Goal: Task Accomplishment & Management: Manage account settings

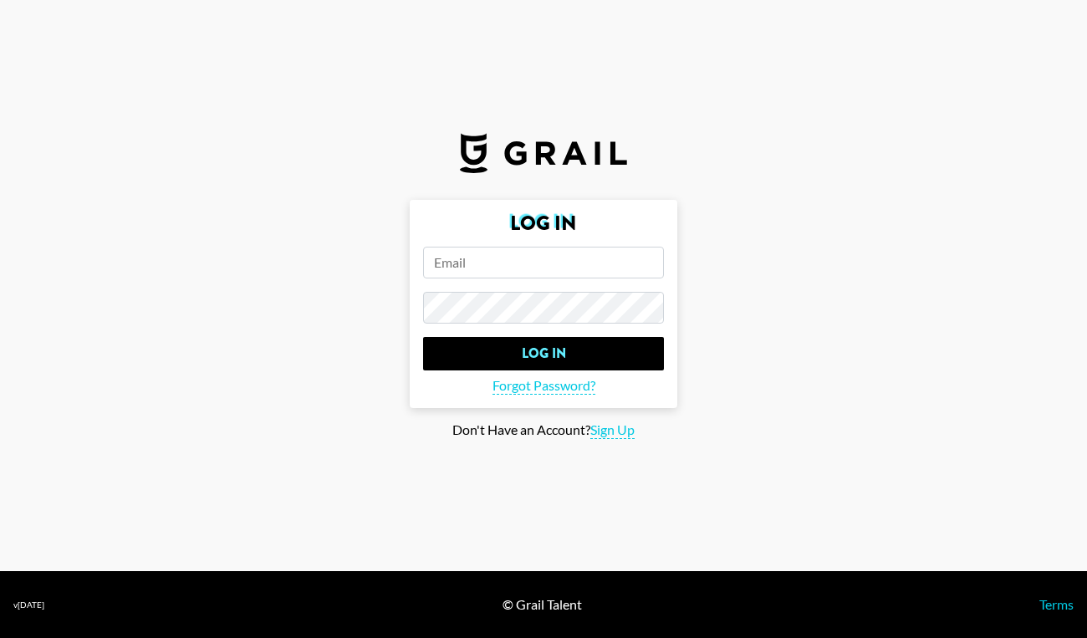
click at [490, 253] on input "email" at bounding box center [543, 263] width 241 height 32
type input "[PERSON_NAME][EMAIL_ADDRESS][PERSON_NAME][DOMAIN_NAME]"
click at [423, 337] on input "Log In" at bounding box center [543, 353] width 241 height 33
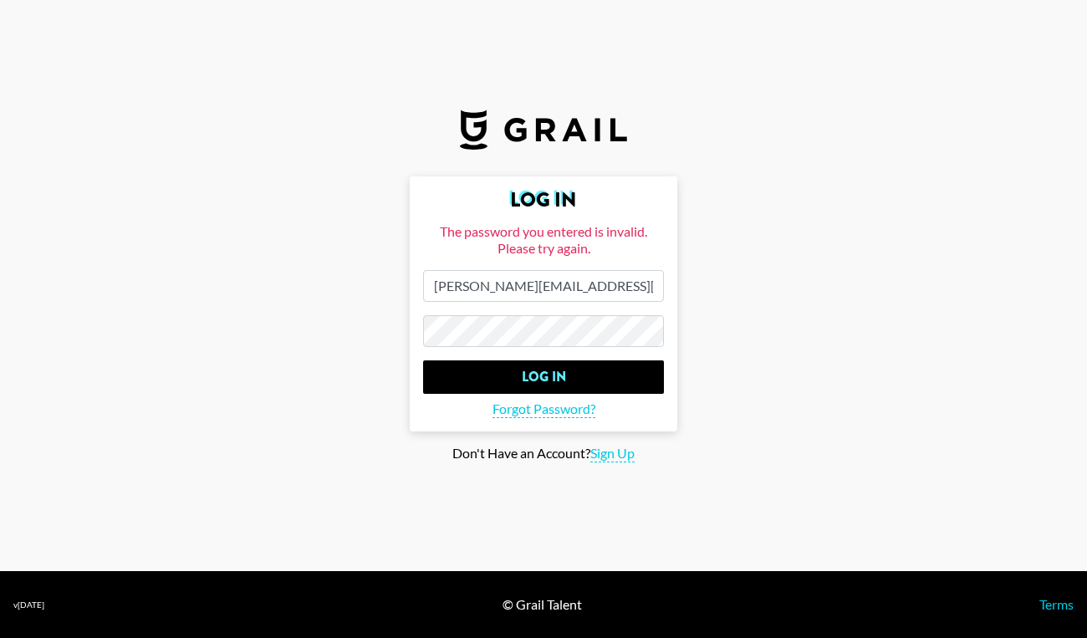
click at [592, 296] on input "[PERSON_NAME][EMAIL_ADDRESS][PERSON_NAME][DOMAIN_NAME]" at bounding box center [543, 286] width 241 height 32
click at [613, 452] on span "Sign Up" at bounding box center [612, 454] width 44 height 18
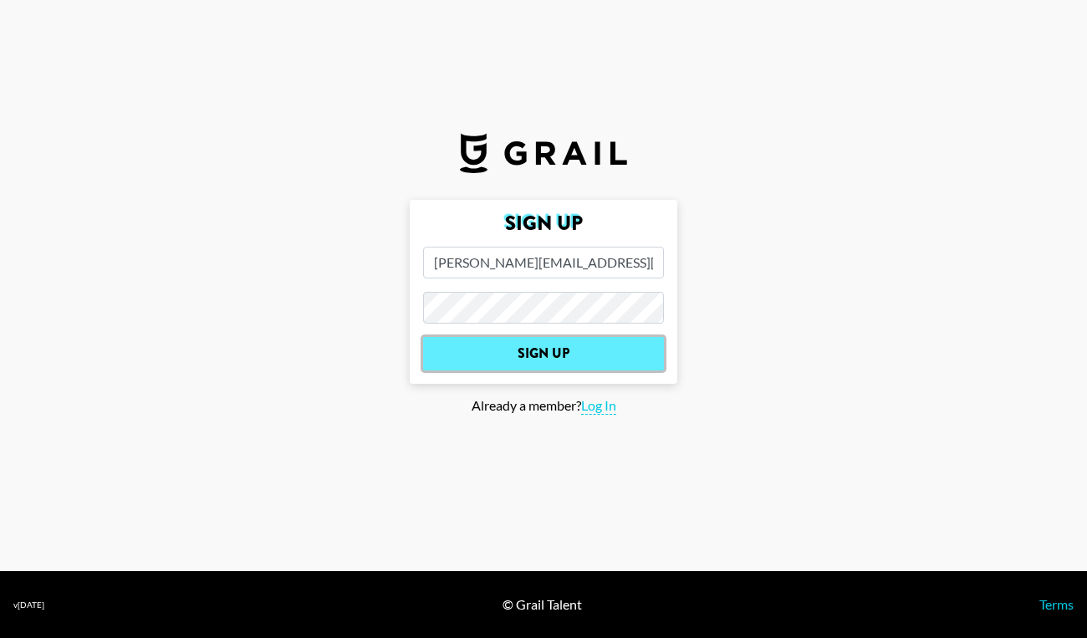
click at [563, 357] on input "Sign Up" at bounding box center [543, 353] width 241 height 33
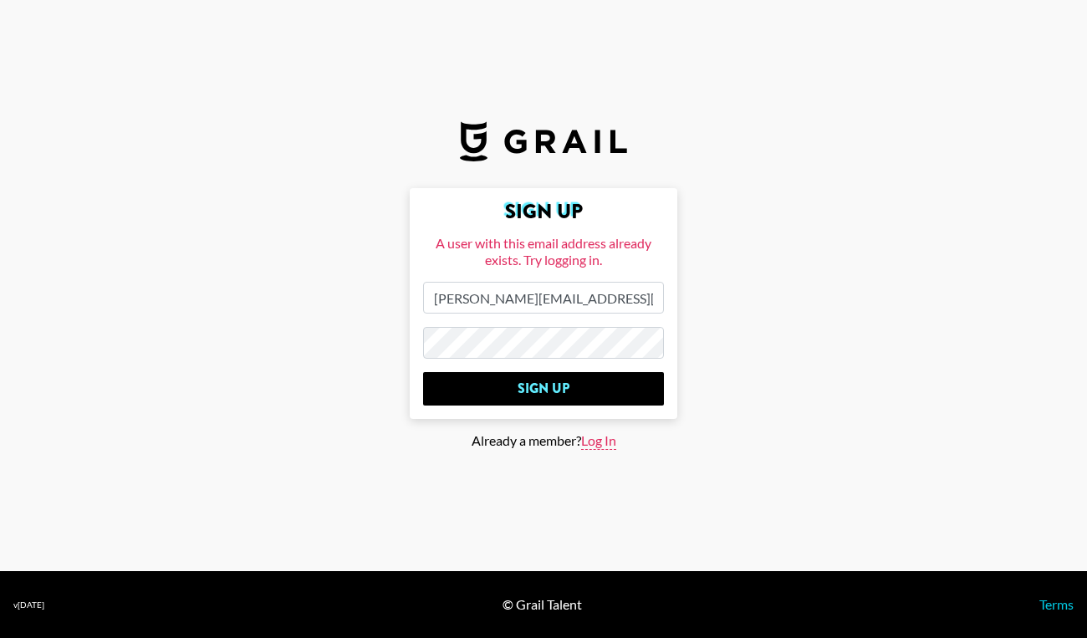
click at [595, 439] on span "Log In" at bounding box center [598, 441] width 35 height 18
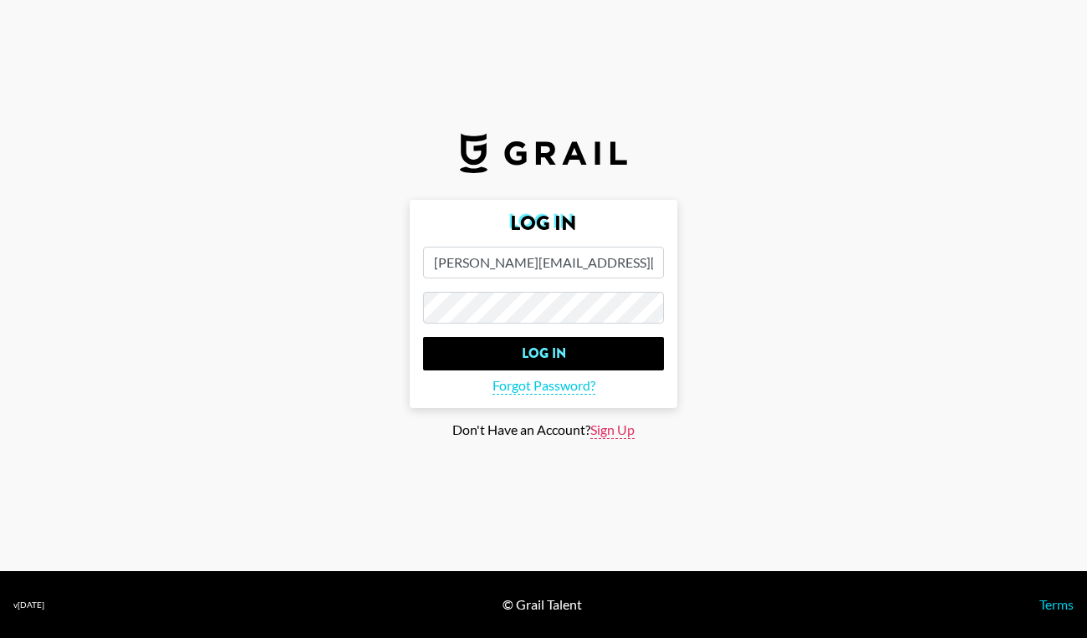
click at [604, 422] on span "Sign Up" at bounding box center [612, 430] width 44 height 18
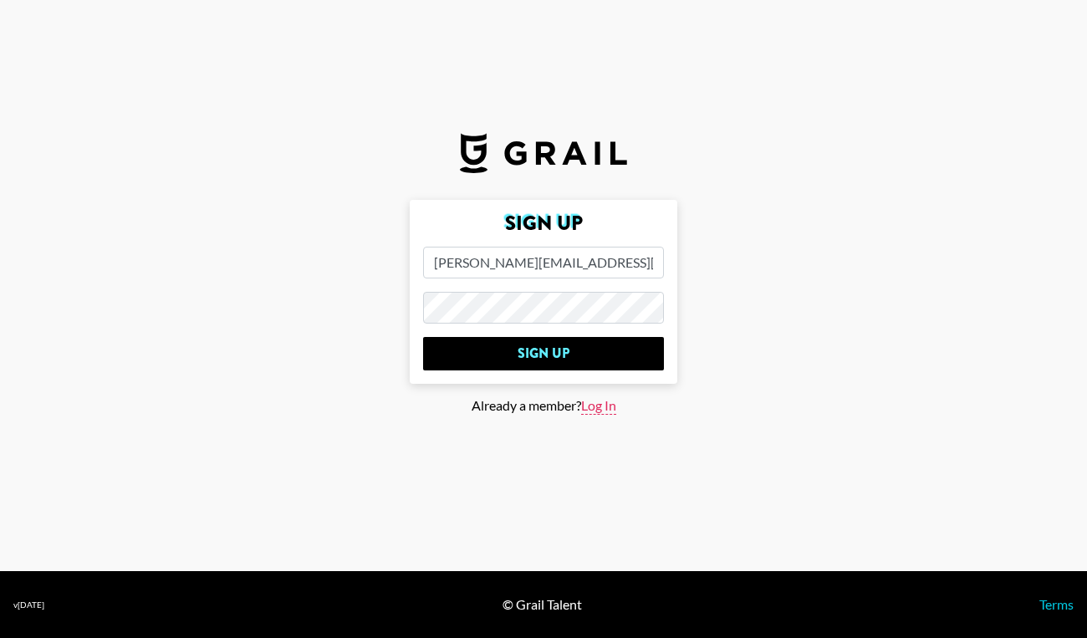
click at [597, 403] on span "Log In" at bounding box center [598, 406] width 35 height 18
type input "Log In"
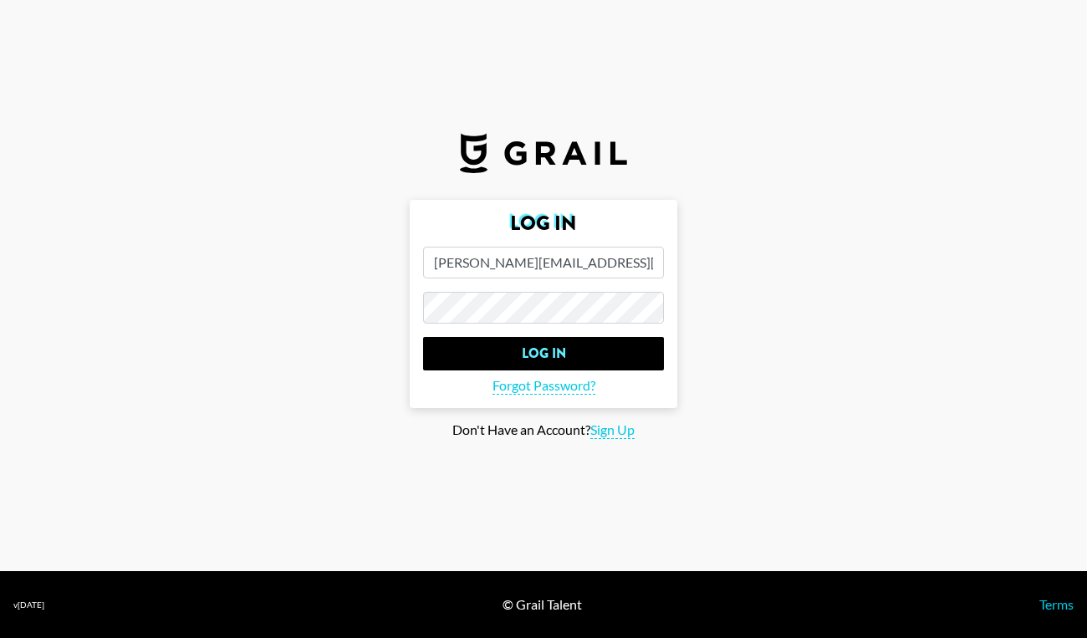
click at [571, 263] on input "[PERSON_NAME][EMAIL_ADDRESS][PERSON_NAME][DOMAIN_NAME]" at bounding box center [543, 263] width 241 height 32
type input "[PERSON_NAME][EMAIL_ADDRESS][PERSON_NAME][DOMAIN_NAME]"
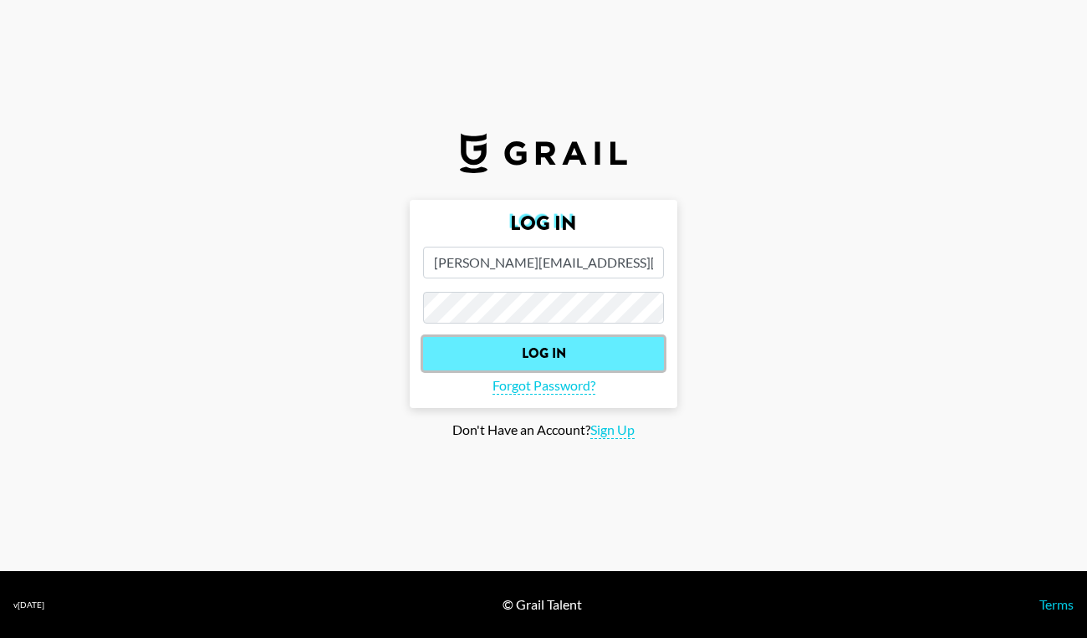
click at [589, 347] on input "Log In" at bounding box center [543, 353] width 241 height 33
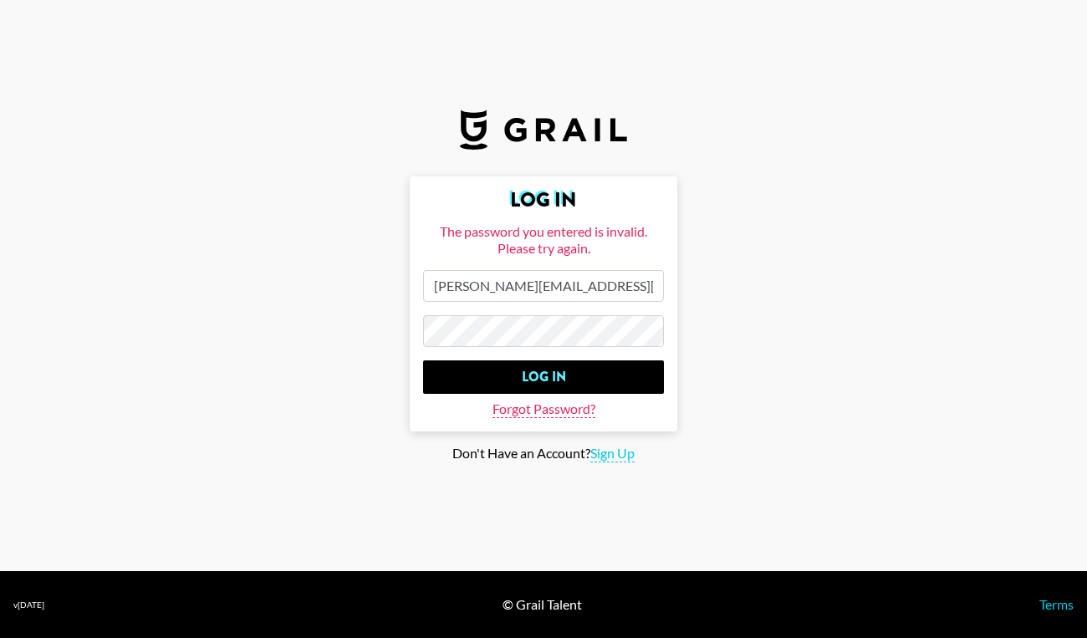
click at [558, 409] on span "Forgot Password?" at bounding box center [543, 410] width 103 height 18
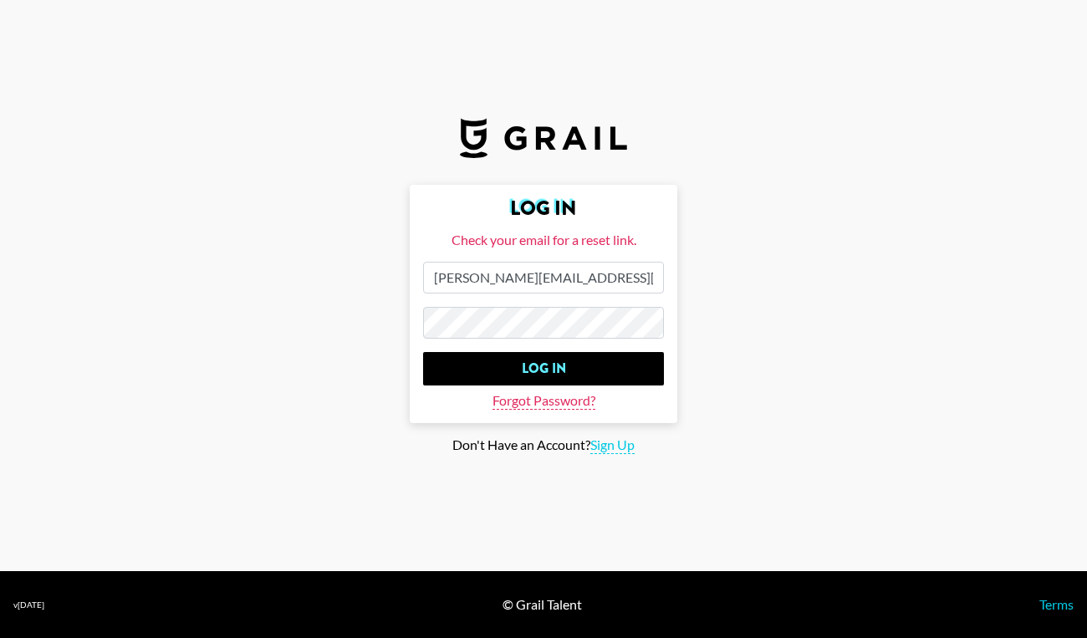
click at [557, 401] on span "Forgot Password?" at bounding box center [543, 401] width 103 height 18
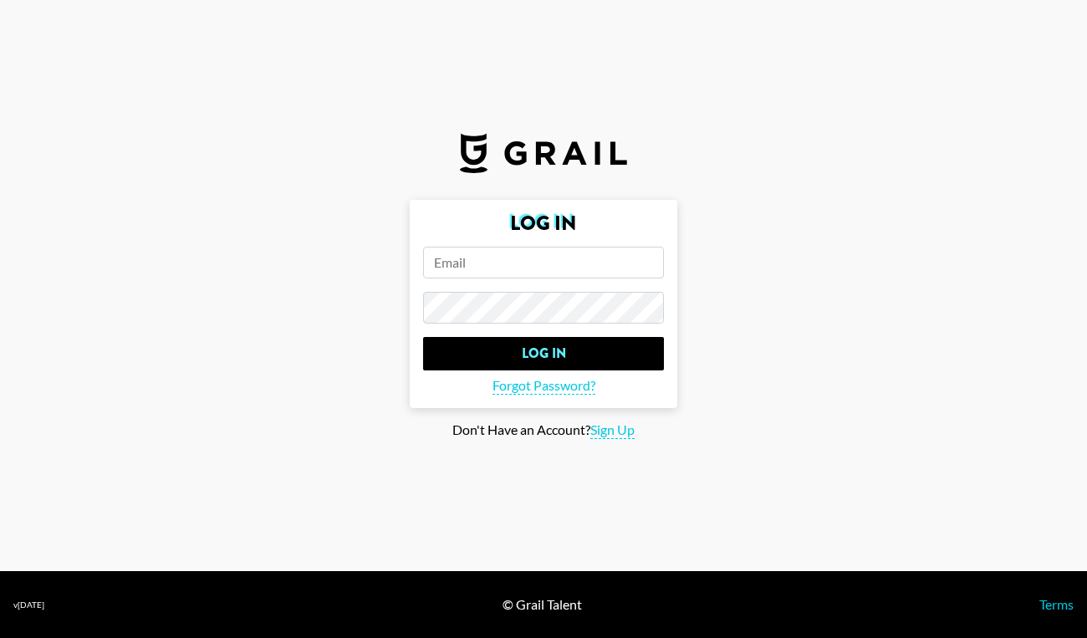
click at [538, 259] on input "email" at bounding box center [543, 263] width 241 height 32
type input "[PERSON_NAME][EMAIL_ADDRESS][PERSON_NAME][DOMAIN_NAME]"
click at [611, 430] on span "Sign Up" at bounding box center [612, 430] width 44 height 18
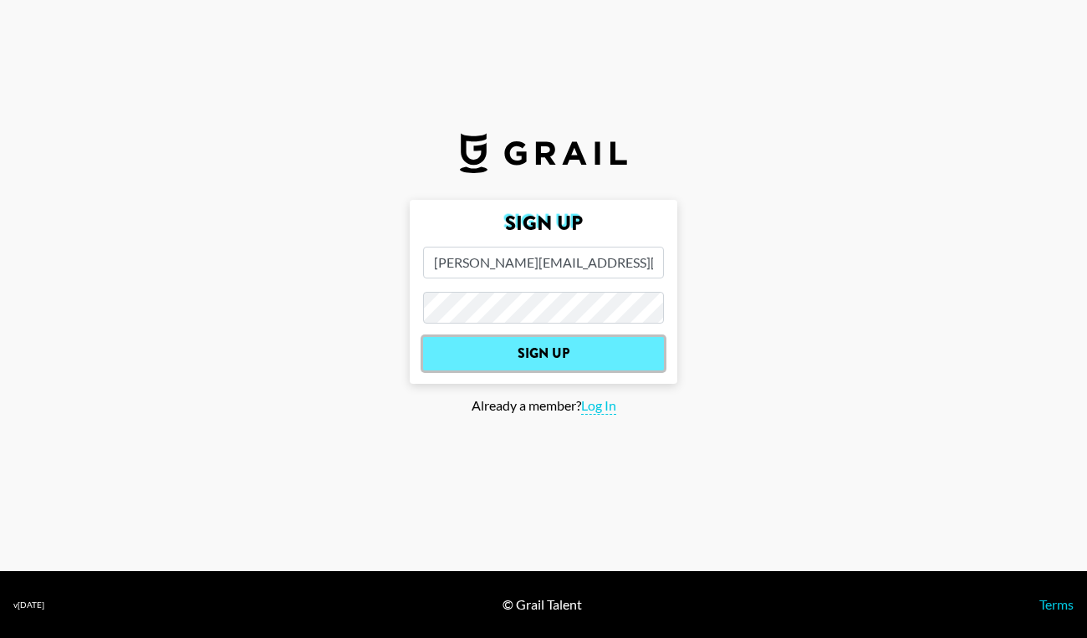
click at [562, 350] on input "Sign Up" at bounding box center [543, 353] width 241 height 33
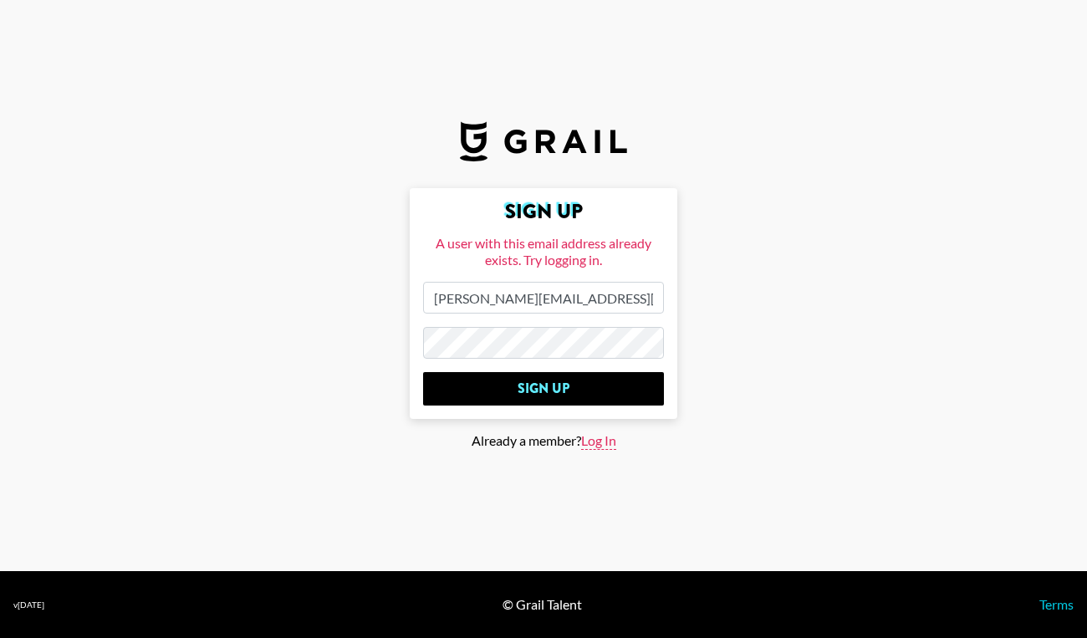
click at [594, 441] on span "Log In" at bounding box center [598, 441] width 35 height 18
type input "Log In"
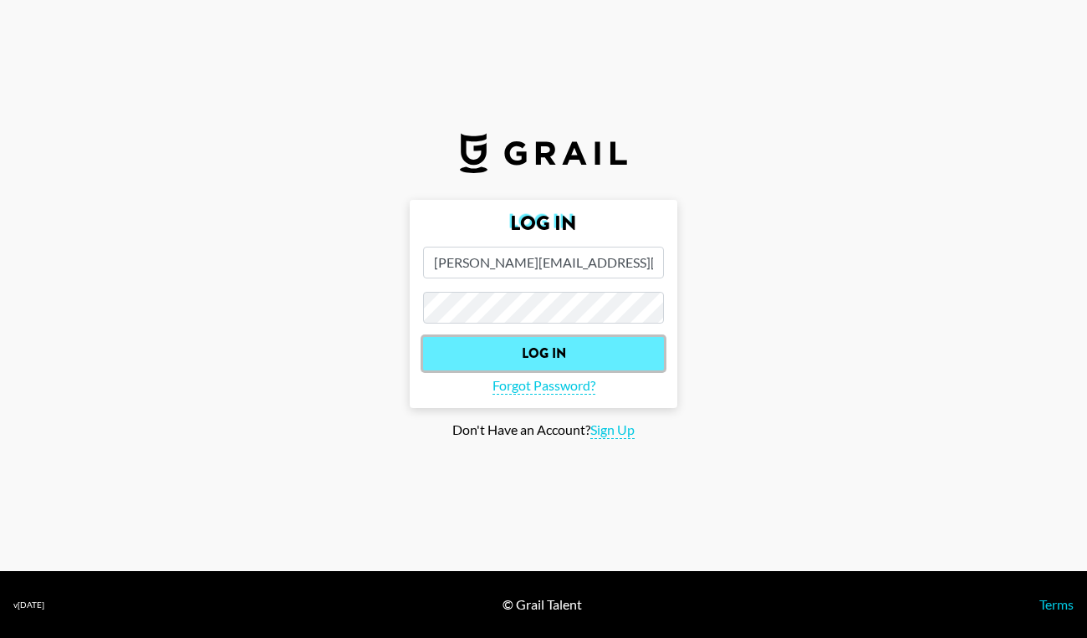
click at [528, 357] on input "Log In" at bounding box center [543, 353] width 241 height 33
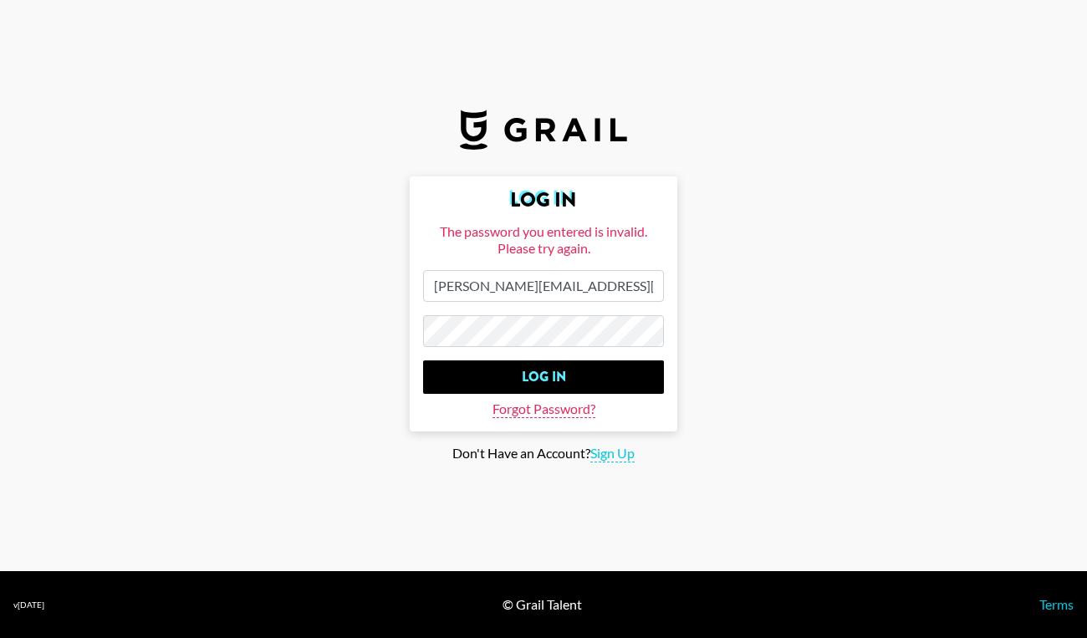
click at [546, 406] on span "Forgot Password?" at bounding box center [543, 410] width 103 height 18
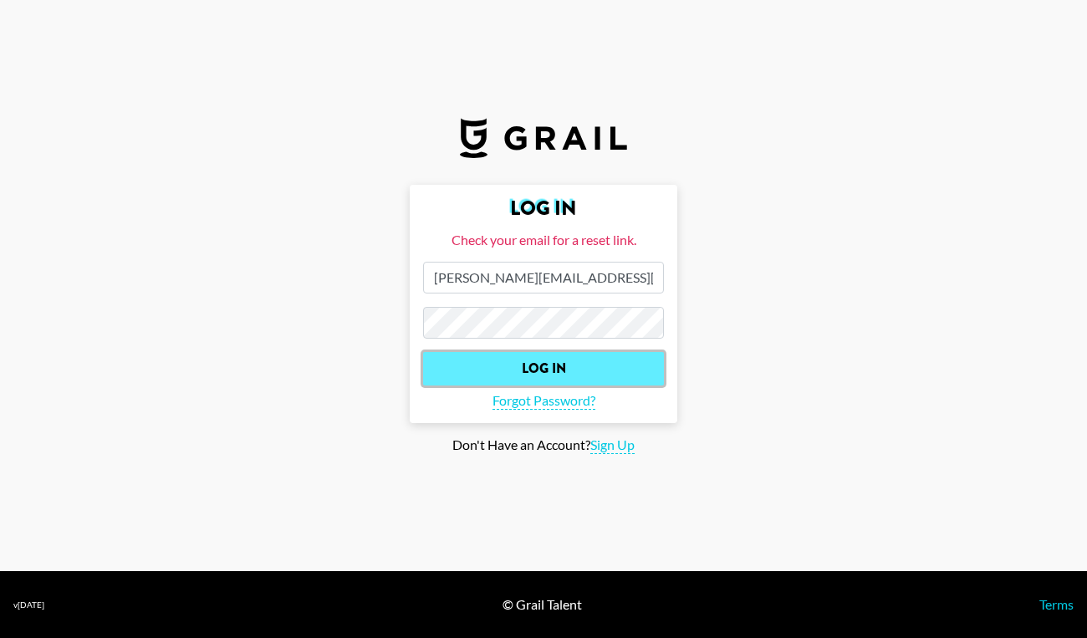
click at [538, 368] on input "Log In" at bounding box center [543, 368] width 241 height 33
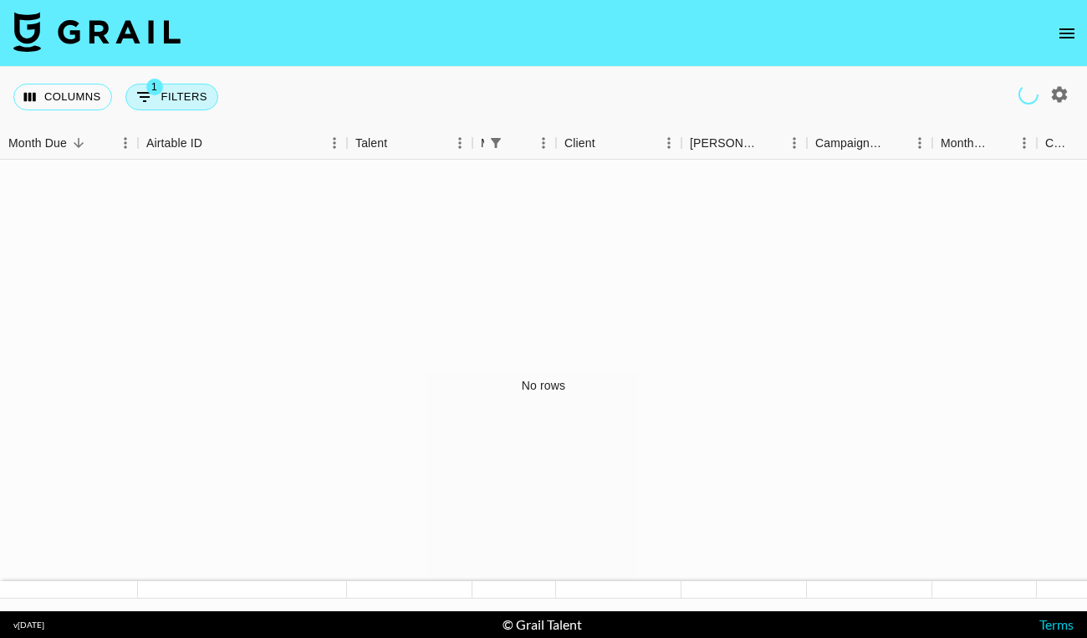
click at [147, 99] on icon "Show filters" at bounding box center [145, 97] width 20 height 20
select select "managerIds"
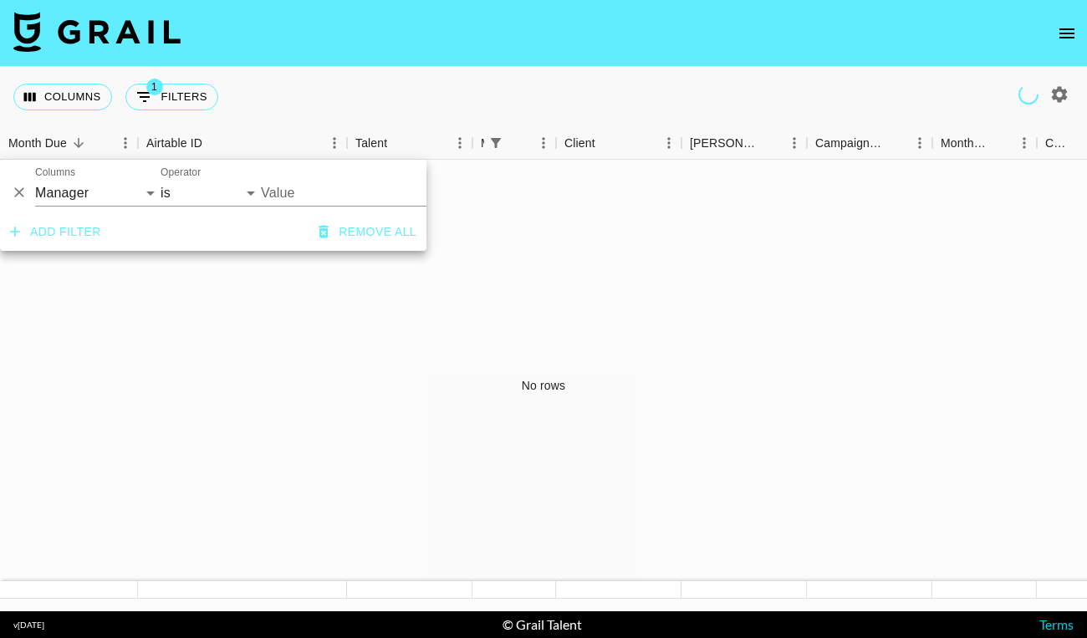
click at [783, 270] on div "No rows" at bounding box center [543, 386] width 1087 height 452
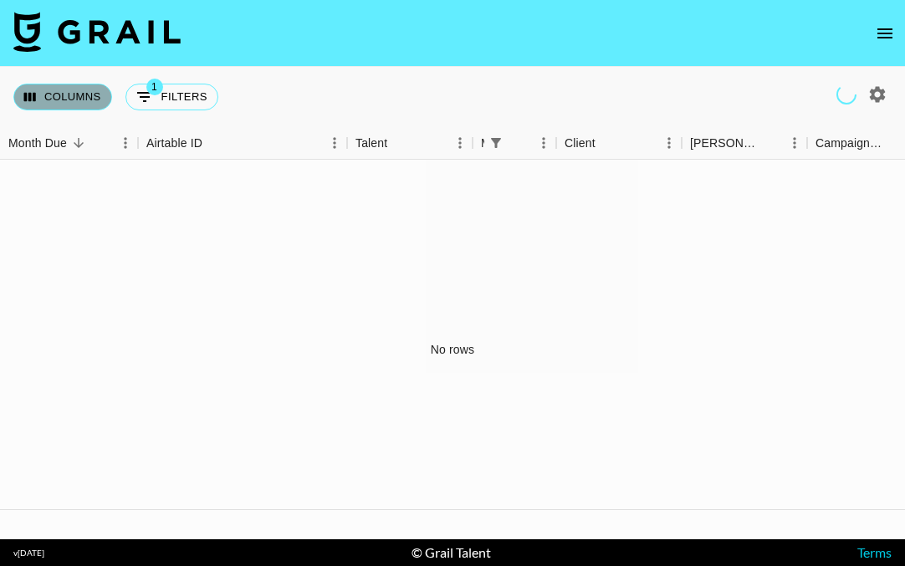
click at [74, 94] on button "Columns" at bounding box center [62, 97] width 99 height 27
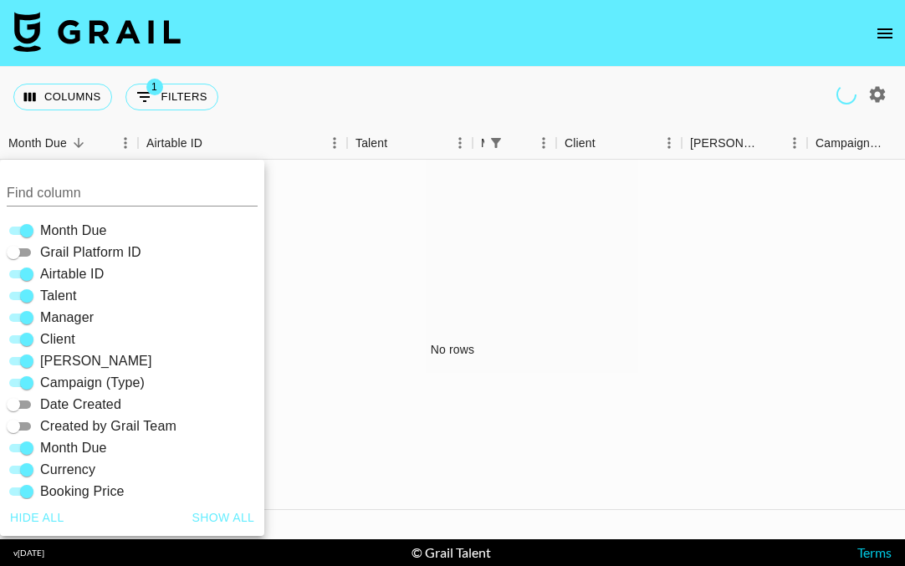
click at [279, 80] on div "Columns 1 Filters + Booking" at bounding box center [452, 97] width 905 height 60
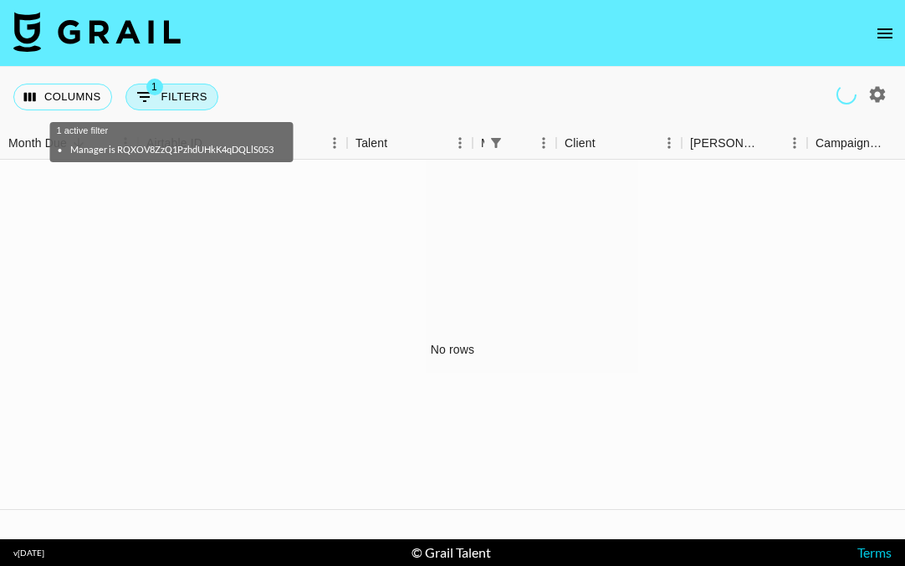
click at [183, 89] on button "1 Filters" at bounding box center [171, 97] width 93 height 27
select select "managerIds"
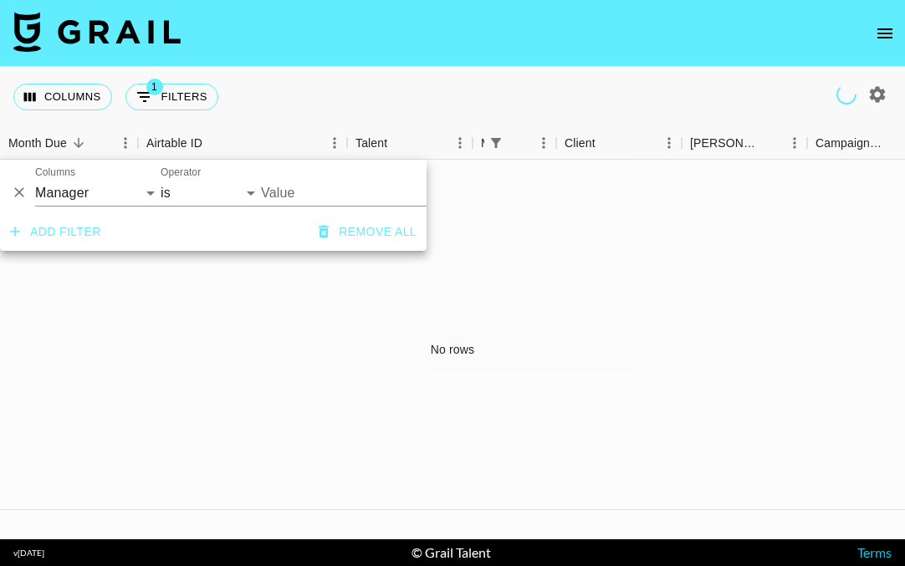
click at [314, 84] on div "Columns 1 Filters + Booking" at bounding box center [452, 97] width 905 height 60
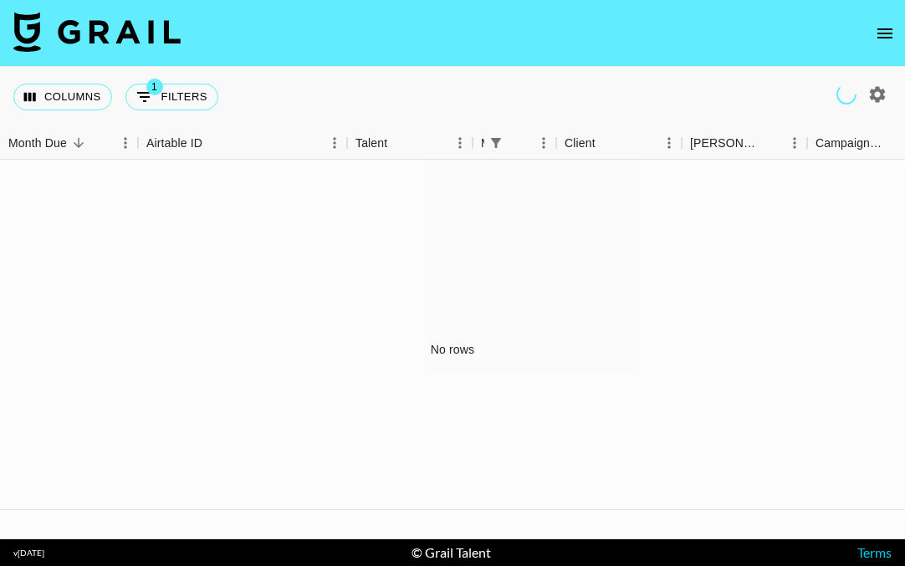
click at [365, 74] on div "Columns 1 Filters + Booking" at bounding box center [452, 97] width 905 height 60
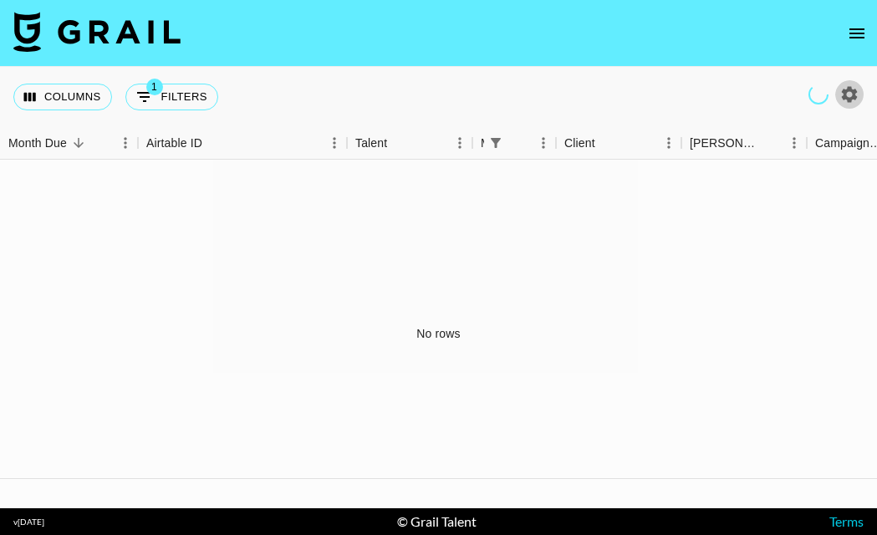
click at [854, 94] on icon "button" at bounding box center [850, 94] width 16 height 16
select select "May '25"
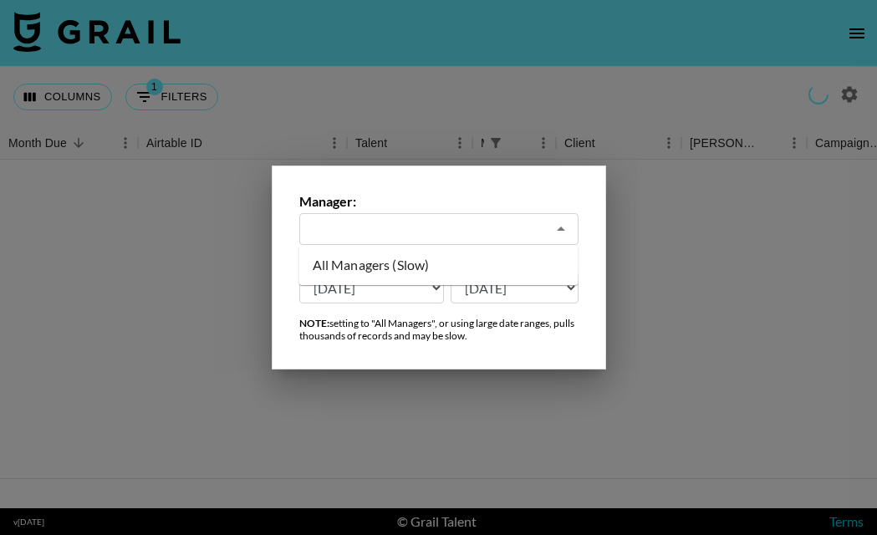
click at [486, 230] on input "text" at bounding box center [427, 229] width 237 height 19
click at [481, 269] on li "All Managers (Slow)" at bounding box center [438, 265] width 279 height 27
type input "All Managers (Slow)"
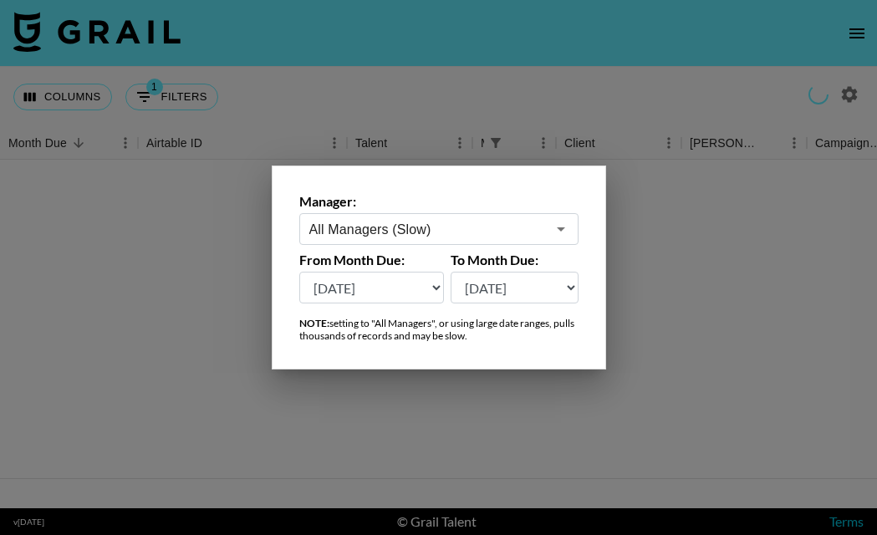
click at [721, 311] on div at bounding box center [438, 267] width 877 height 535
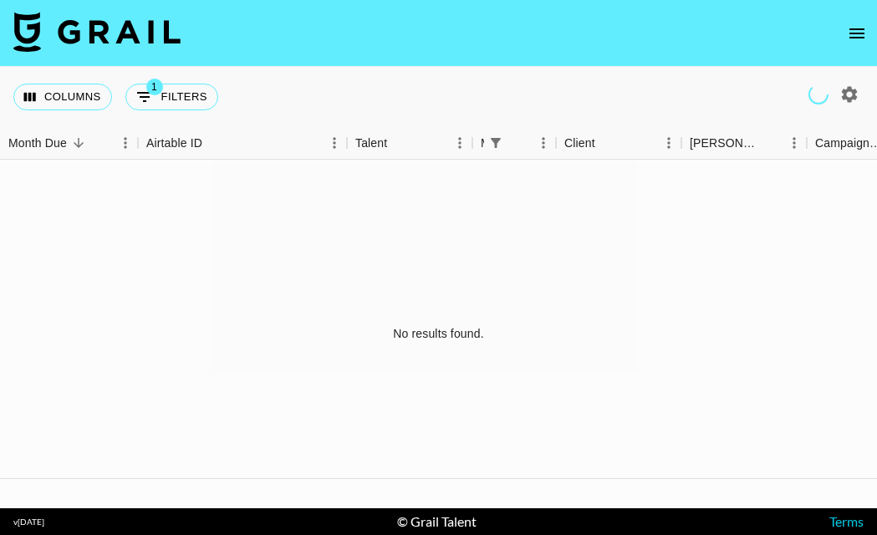
click at [846, 94] on icon "button" at bounding box center [850, 94] width 16 height 16
select select "May '25"
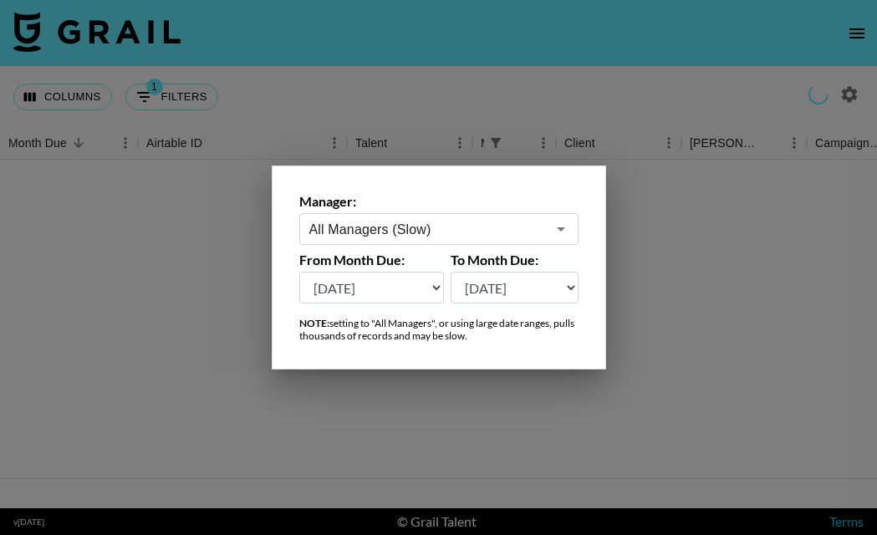
click at [568, 225] on icon "Open" at bounding box center [561, 229] width 20 height 20
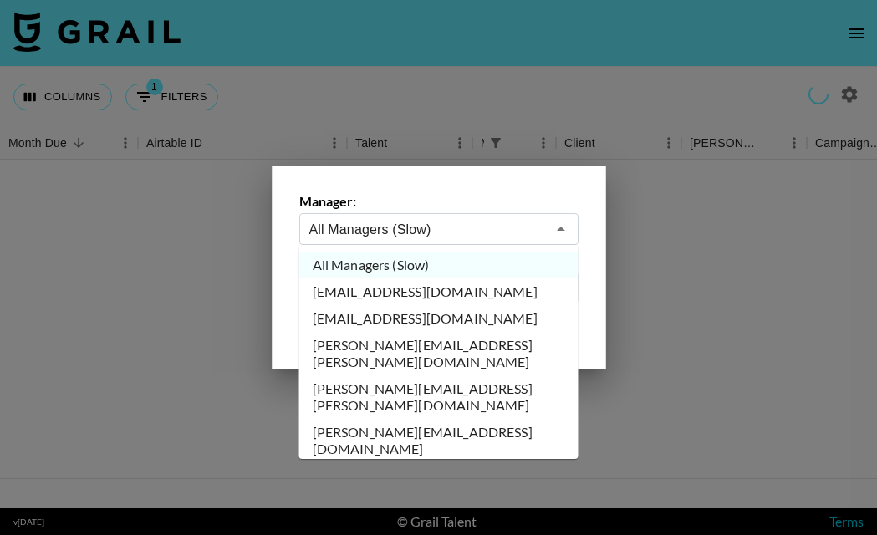
click at [447, 348] on li "[PERSON_NAME][EMAIL_ADDRESS][PERSON_NAME][DOMAIN_NAME]" at bounding box center [438, 353] width 279 height 43
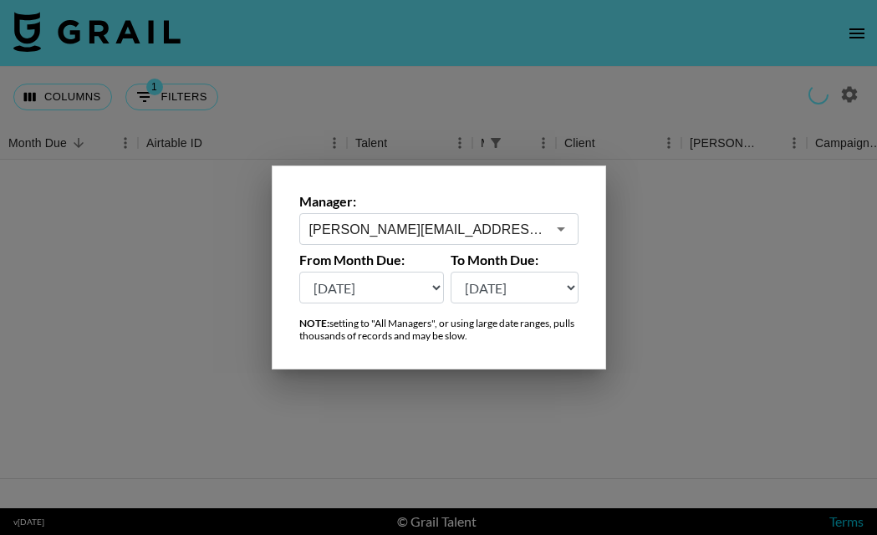
type input "[PERSON_NAME][EMAIL_ADDRESS][PERSON_NAME][DOMAIN_NAME]"
click at [647, 237] on div at bounding box center [438, 267] width 877 height 535
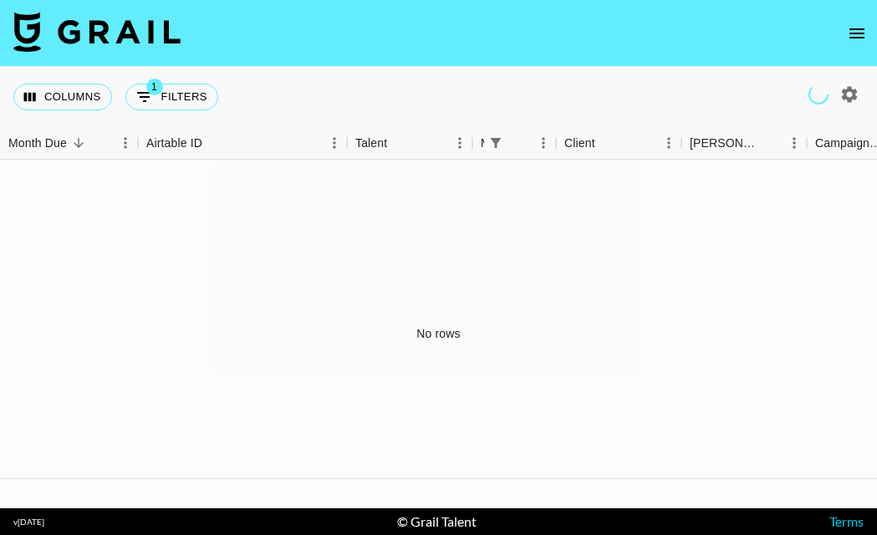
click at [52, 172] on div "No rows" at bounding box center [438, 334] width 877 height 349
click at [67, 96] on button "Columns" at bounding box center [62, 97] width 99 height 27
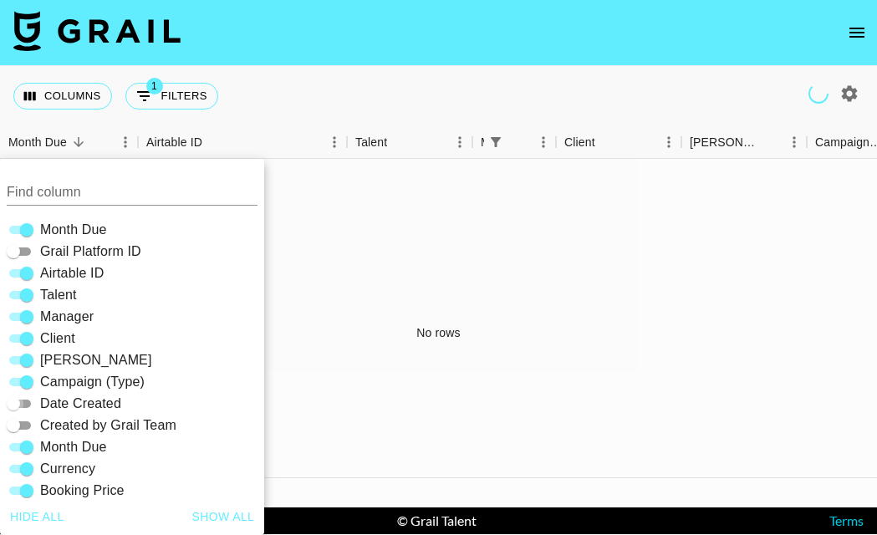
click at [26, 404] on input "Date Created" at bounding box center [13, 404] width 60 height 20
checkbox input "true"
click at [26, 426] on input "Created by Grail Team" at bounding box center [13, 426] width 60 height 20
checkbox input "true"
click at [16, 406] on input "Date Created" at bounding box center [27, 404] width 60 height 20
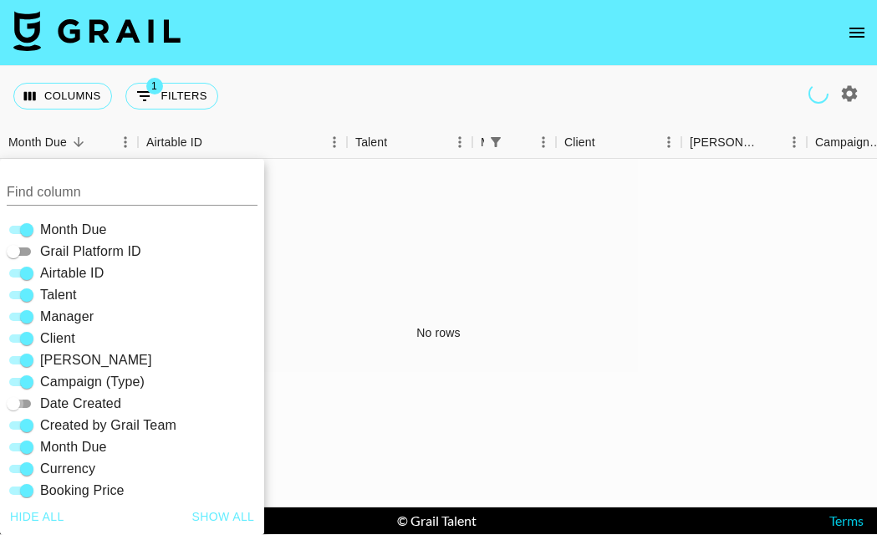
click at [25, 402] on input "Date Created" at bounding box center [13, 404] width 60 height 20
checkbox input "true"
click at [319, 202] on div "No rows" at bounding box center [438, 333] width 877 height 349
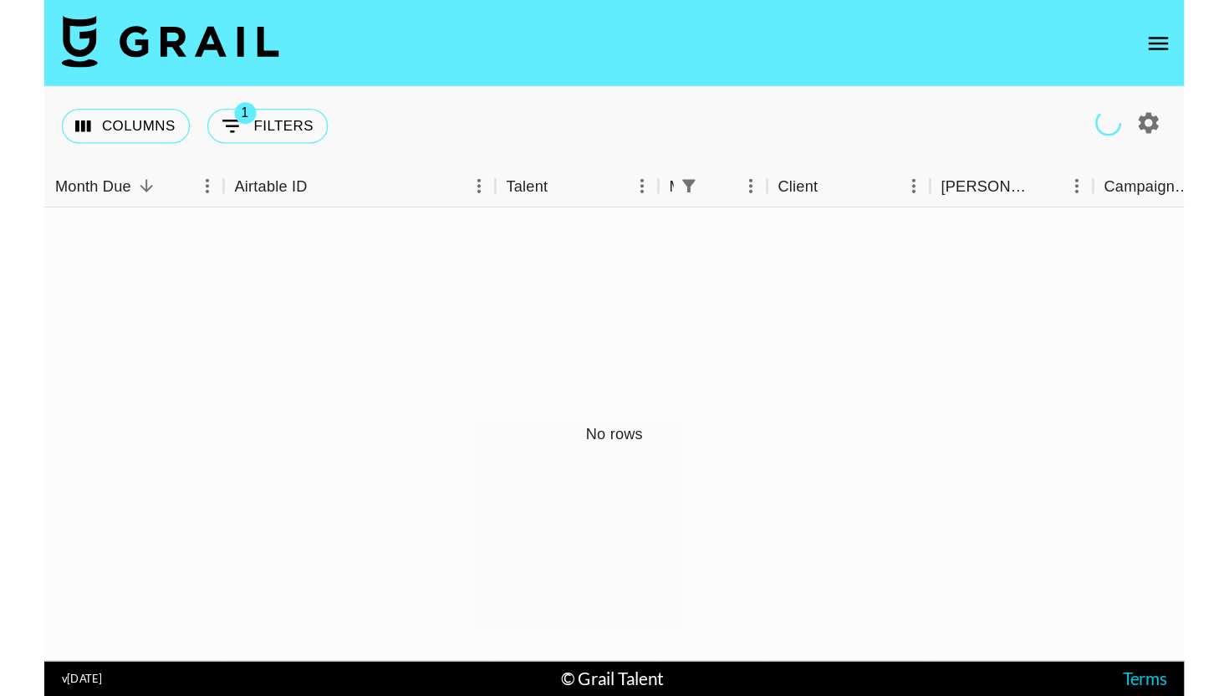
scroll to position [0, 0]
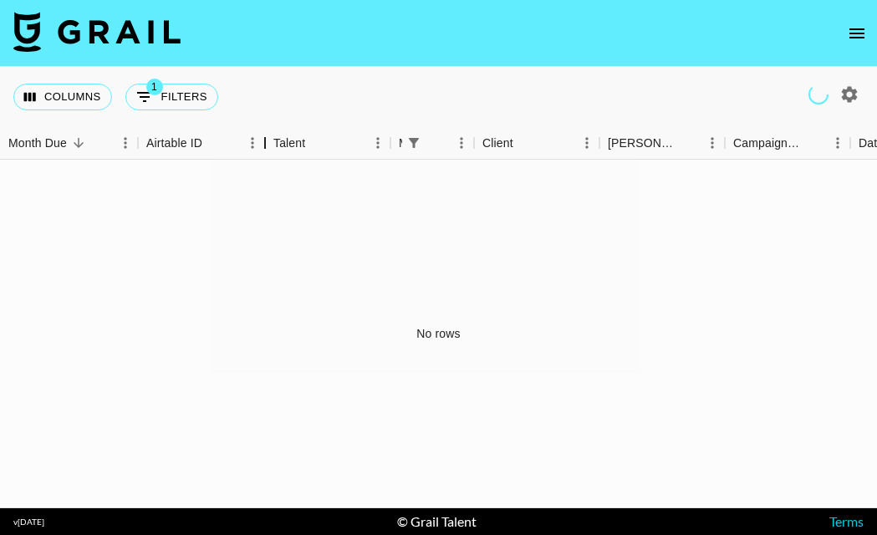
drag, startPoint x: 345, startPoint y: 142, endPoint x: 263, endPoint y: 147, distance: 82.1
click at [263, 147] on div "Airtable ID" at bounding box center [265, 143] width 20 height 33
drag, startPoint x: 475, startPoint y: 143, endPoint x: 551, endPoint y: 148, distance: 76.3
click at [551, 148] on div "Manager" at bounding box center [550, 143] width 20 height 33
click at [858, 94] on icon "button" at bounding box center [849, 94] width 20 height 20
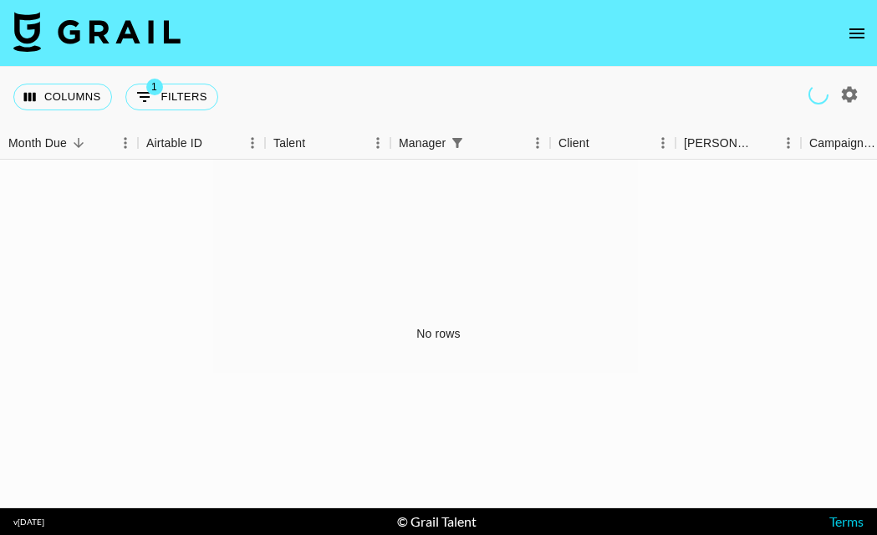
select select "May '25"
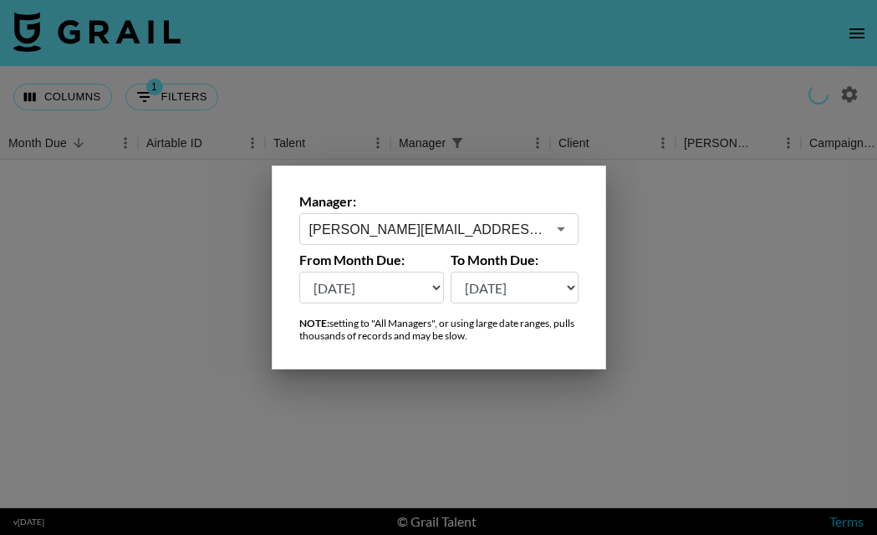
click at [566, 226] on icon "Open" at bounding box center [561, 229] width 20 height 20
click at [541, 202] on label "Manager:" at bounding box center [438, 201] width 279 height 17
click at [661, 188] on div at bounding box center [438, 267] width 877 height 535
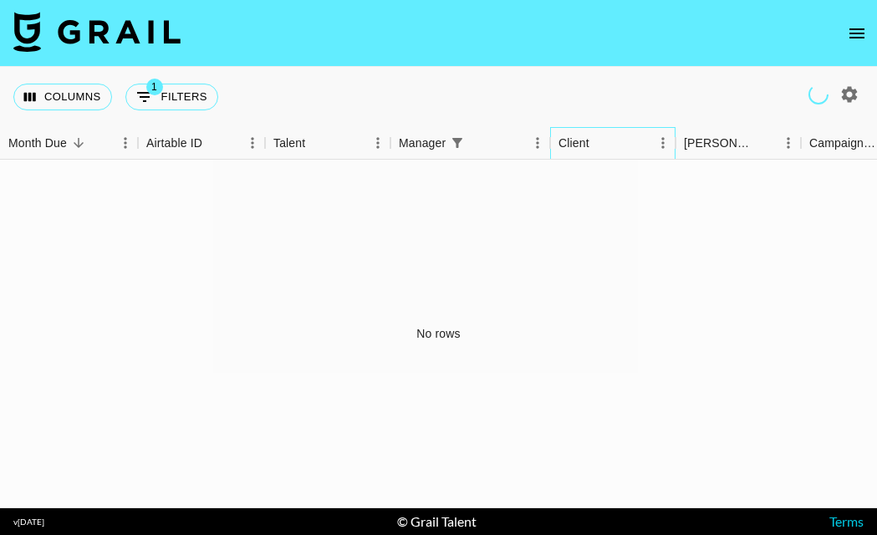
click at [570, 141] on div "Client" at bounding box center [574, 143] width 31 height 33
click at [608, 138] on icon "Sort" at bounding box center [607, 142] width 15 height 15
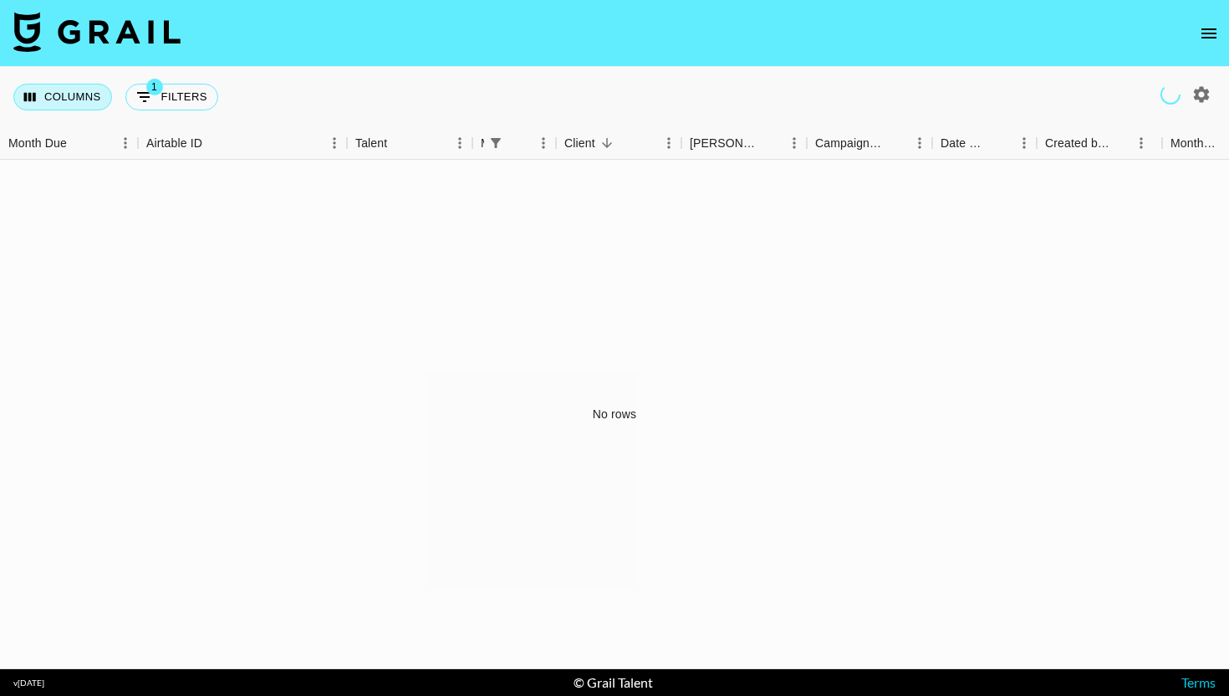
click at [42, 100] on button "Columns" at bounding box center [62, 97] width 99 height 27
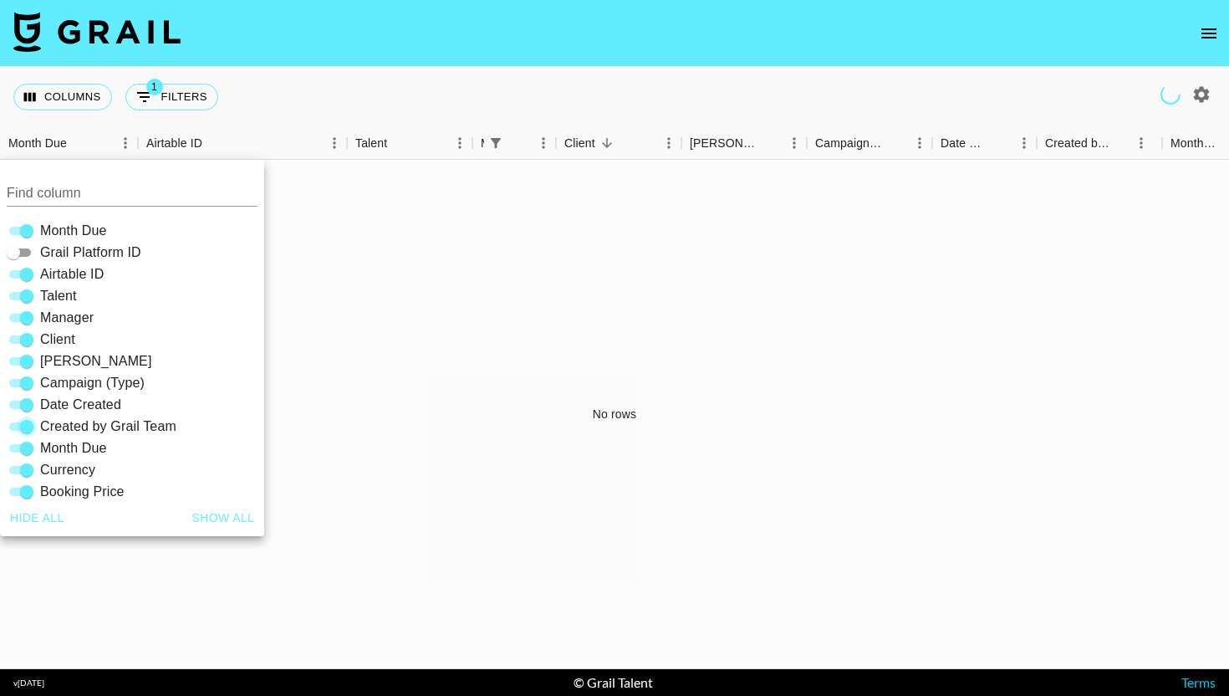
click at [19, 426] on input "Created by Grail Team" at bounding box center [27, 426] width 60 height 20
checkbox input "false"
click at [19, 406] on input "Date Created" at bounding box center [27, 405] width 60 height 20
checkbox input "false"
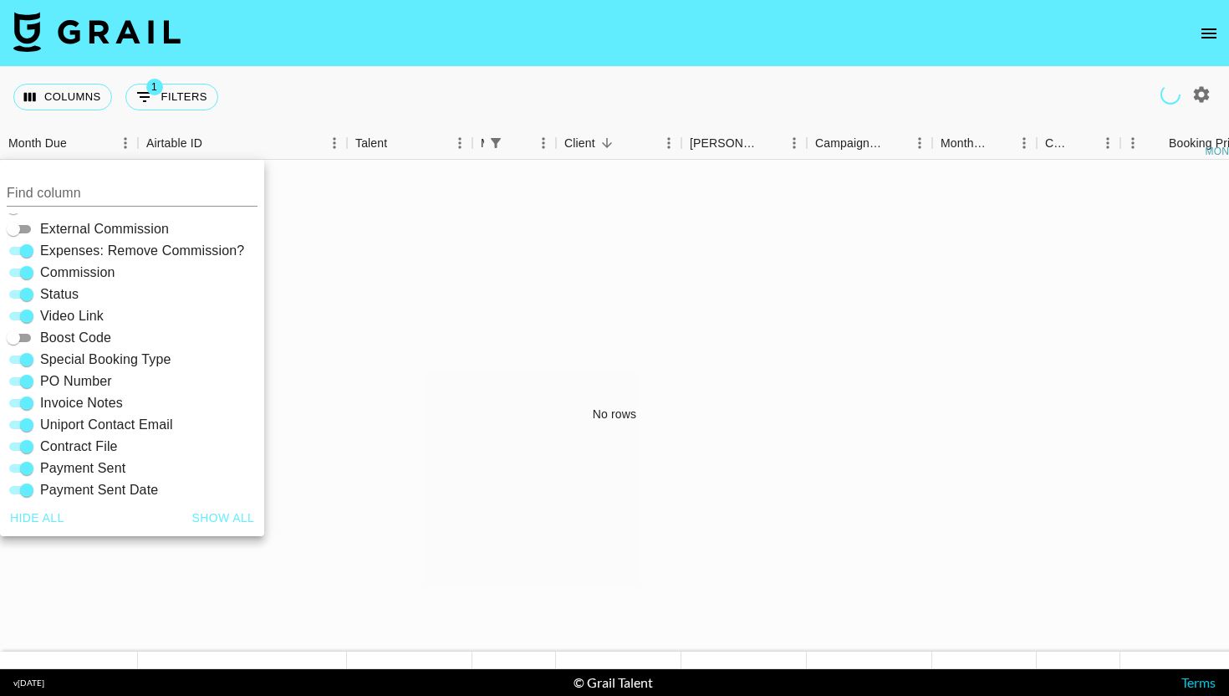
scroll to position [358, 0]
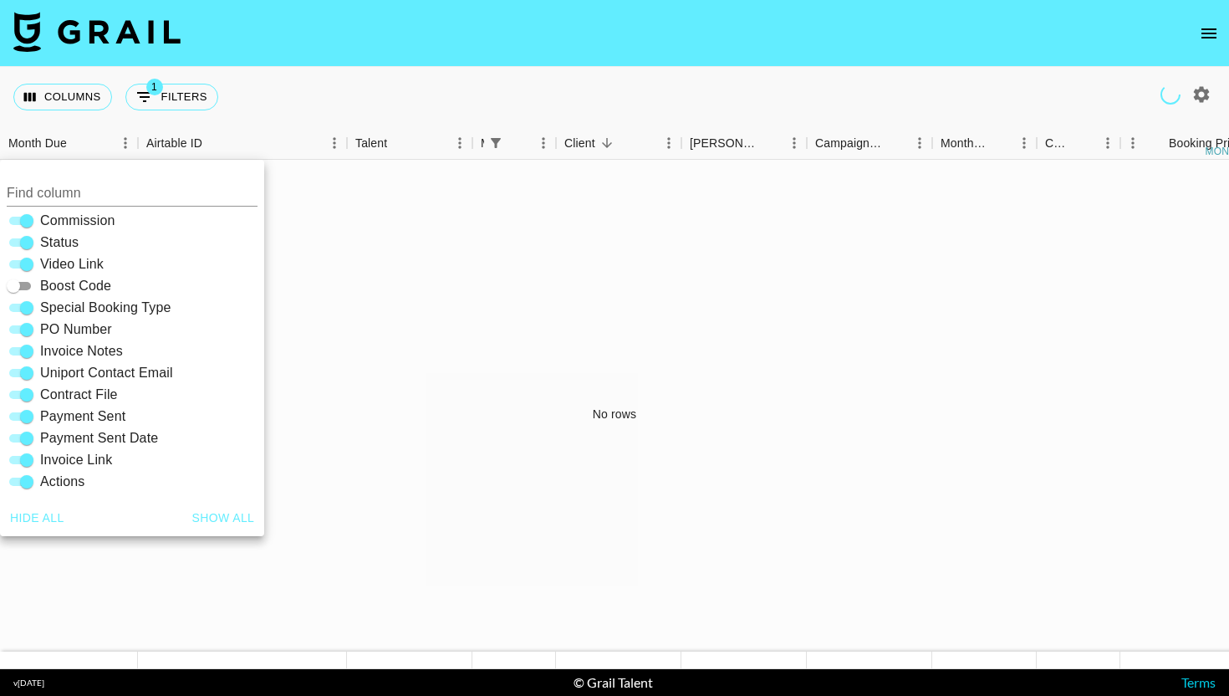
click at [360, 509] on div "No rows" at bounding box center [614, 414] width 1229 height 509
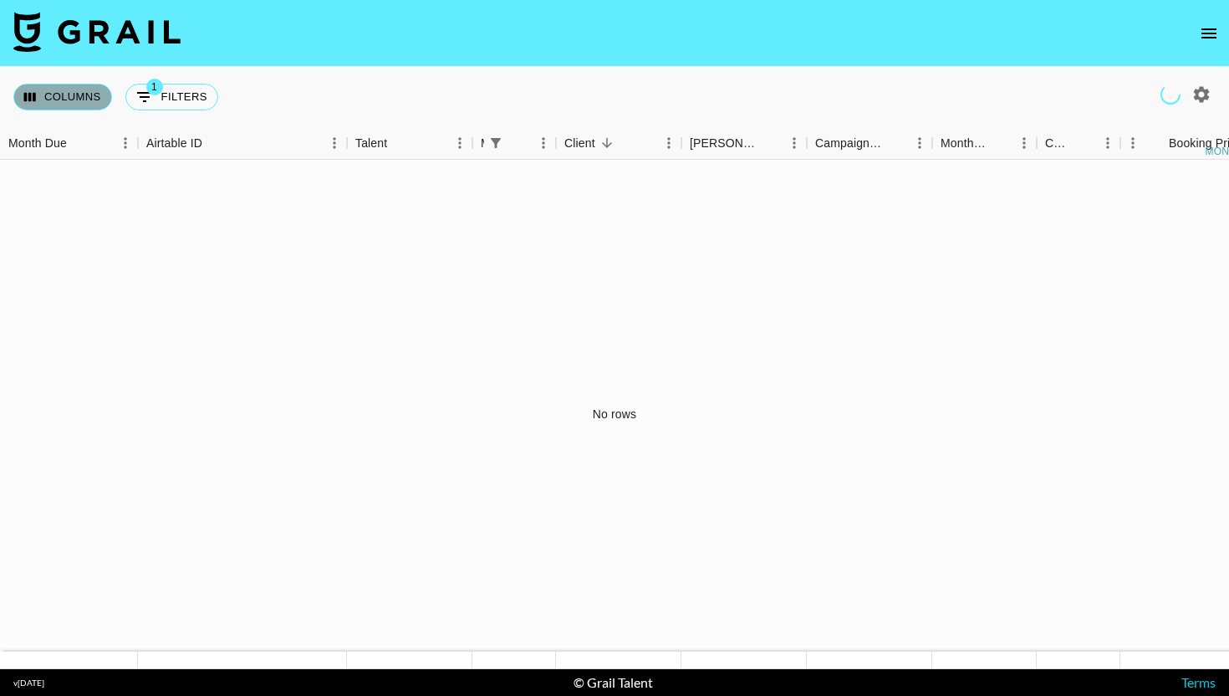
click at [84, 100] on button "Columns" at bounding box center [62, 97] width 99 height 27
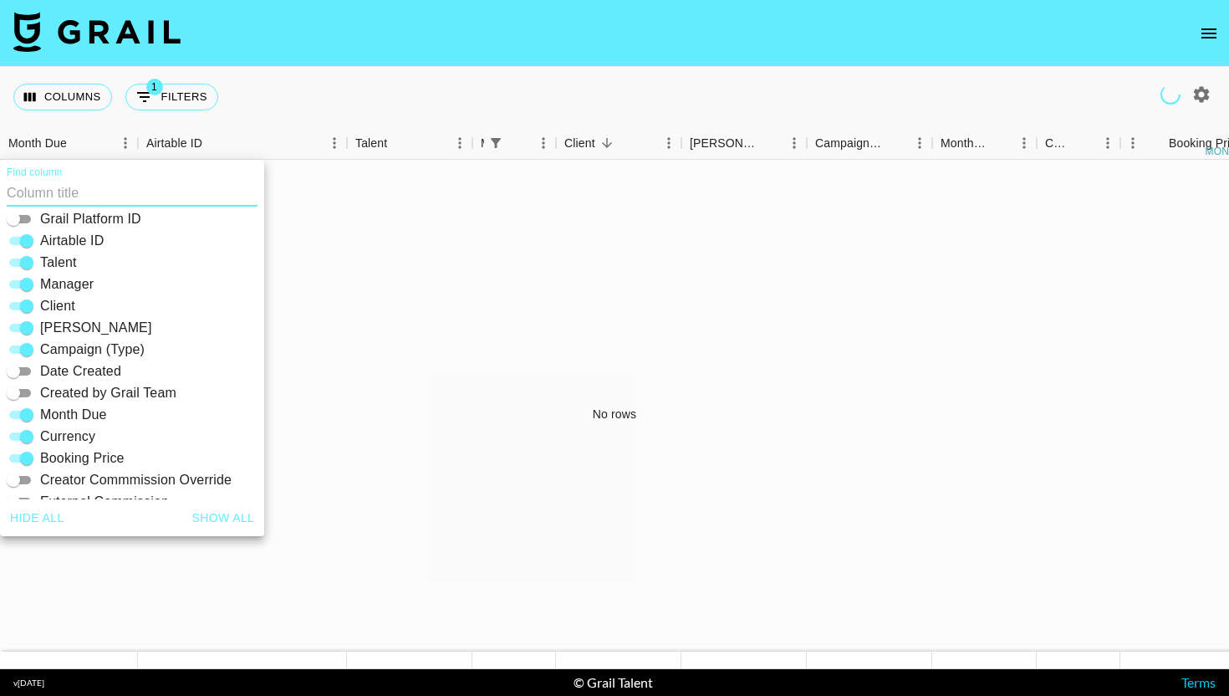
scroll to position [0, 0]
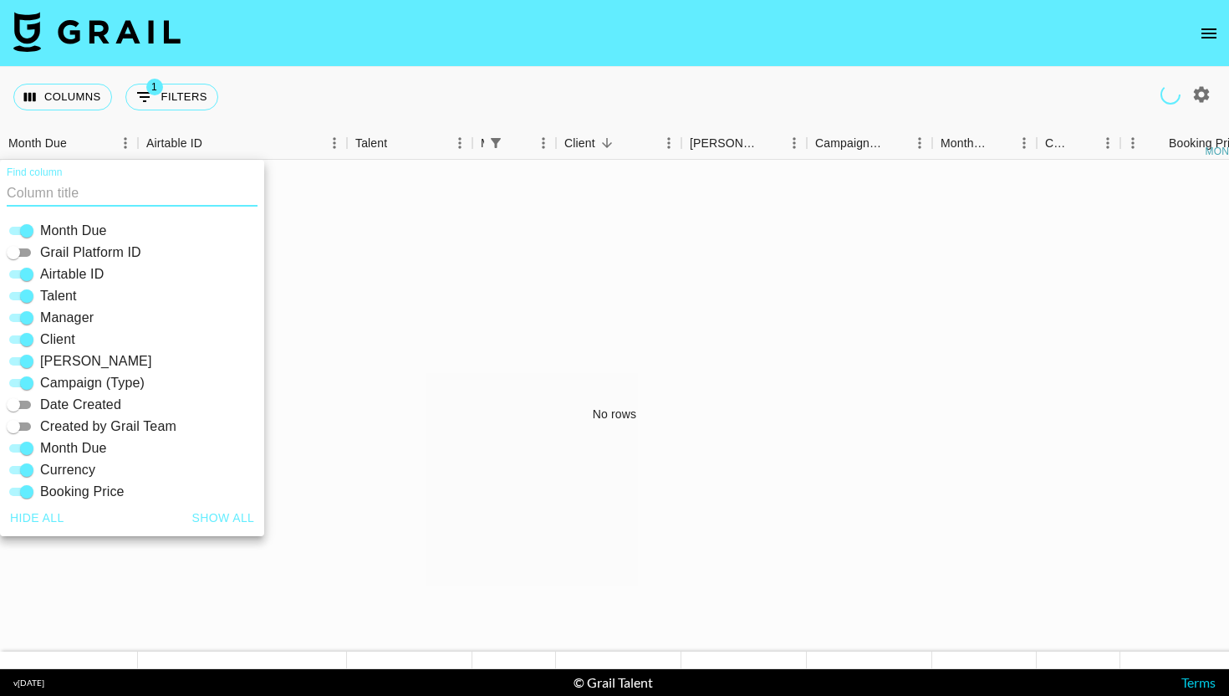
click at [28, 251] on input "Grail Platform ID" at bounding box center [13, 252] width 60 height 20
checkbox input "true"
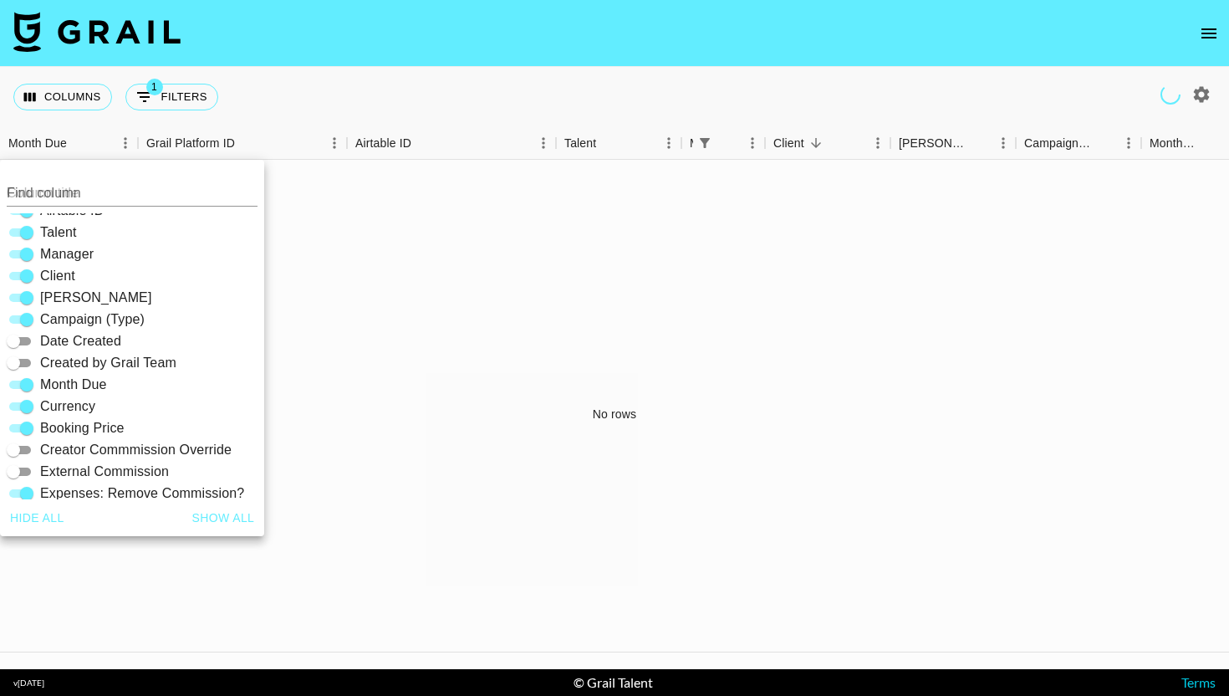
scroll to position [66, 0]
click at [26, 339] on input "Date Created" at bounding box center [13, 339] width 60 height 20
checkbox input "true"
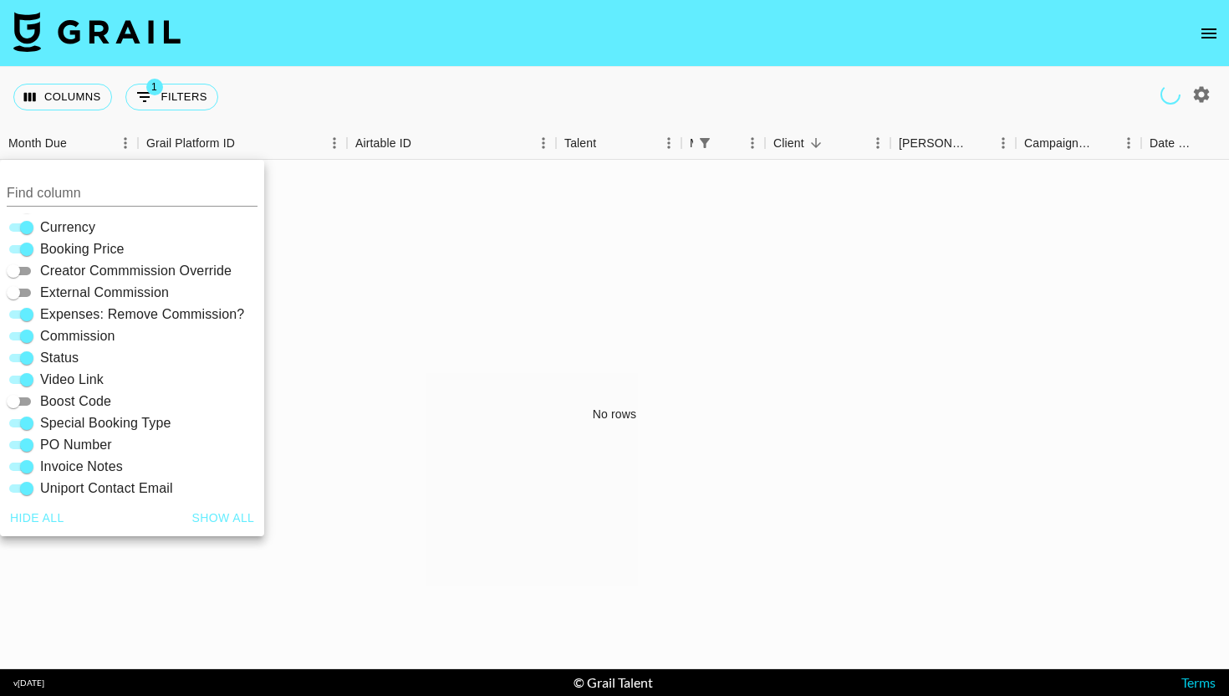
scroll to position [248, 0]
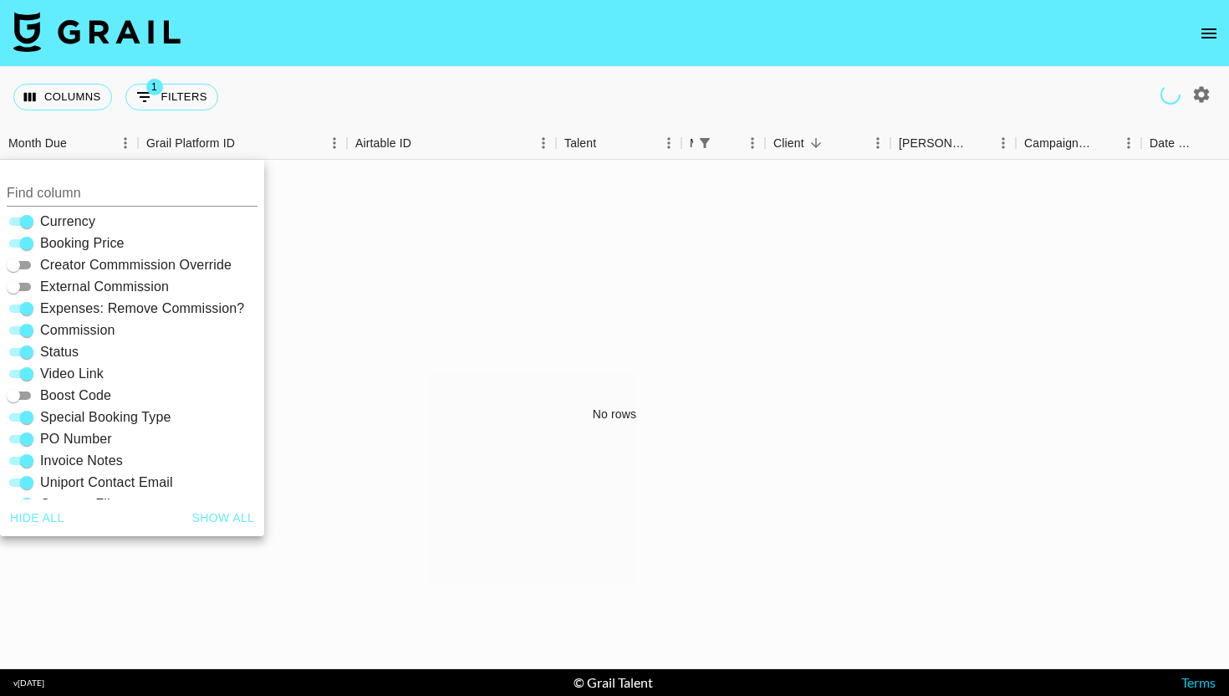
click at [28, 265] on input "Creator Commmission Override" at bounding box center [13, 265] width 60 height 20
checkbox input "true"
click at [54, 97] on button "Columns" at bounding box center [62, 97] width 99 height 27
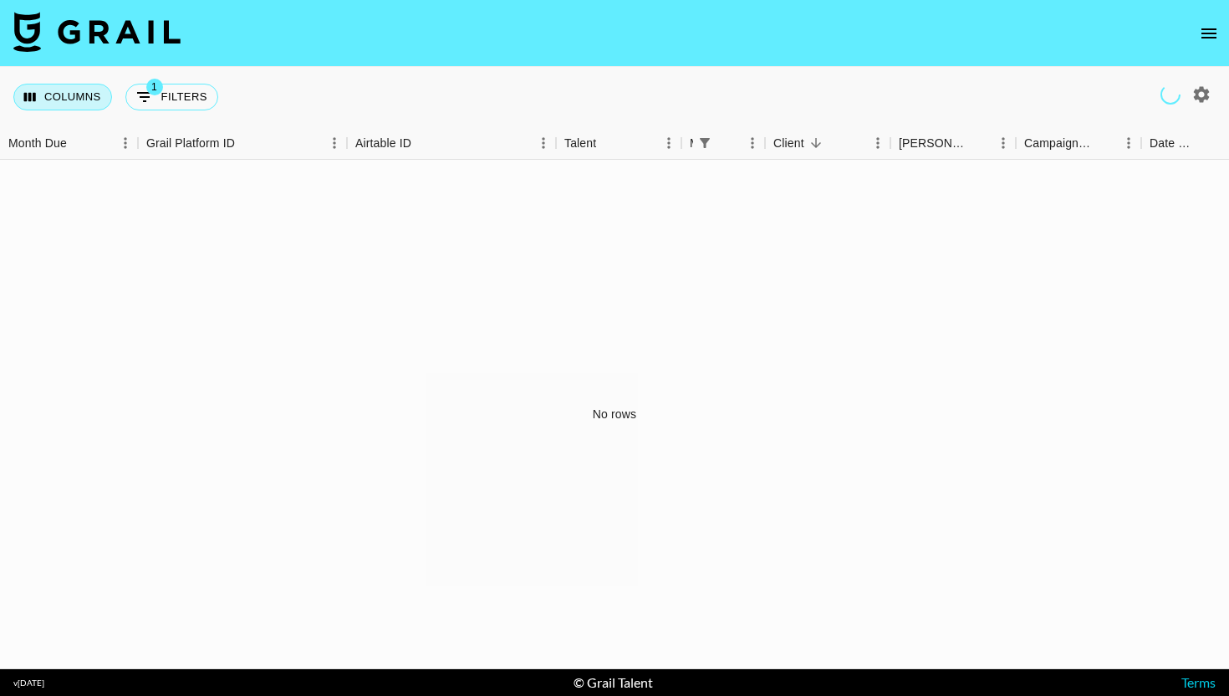
click at [54, 97] on button "Columns" at bounding box center [62, 97] width 99 height 27
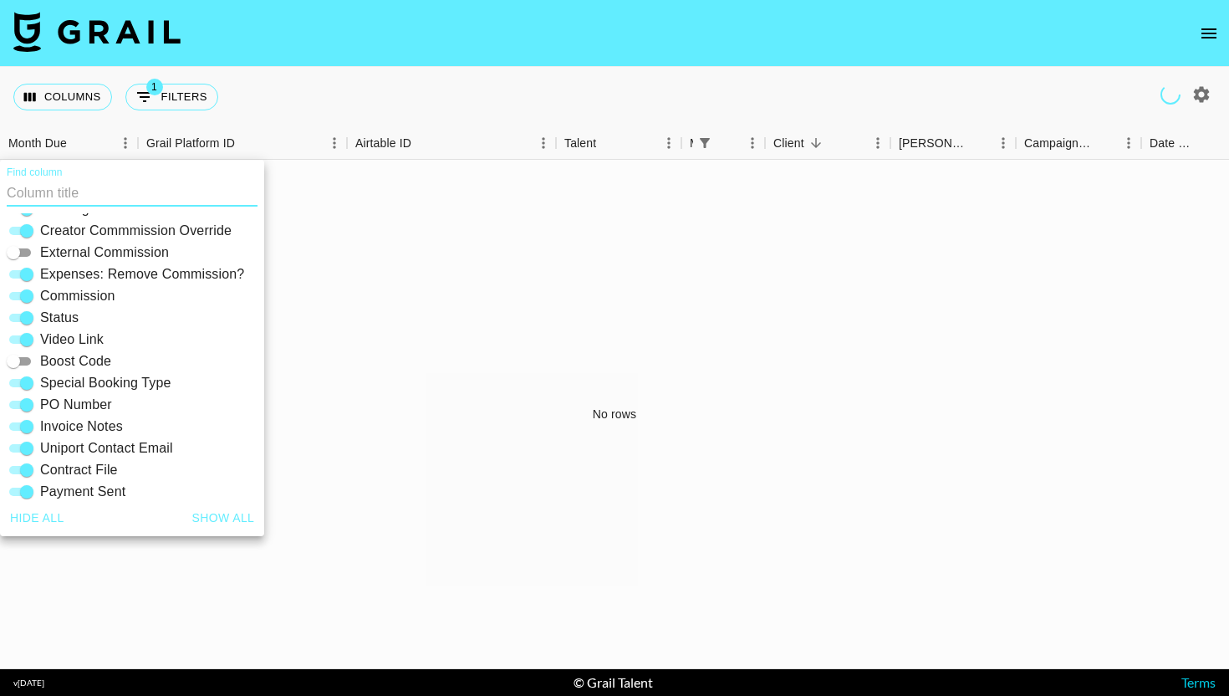
scroll to position [287, 0]
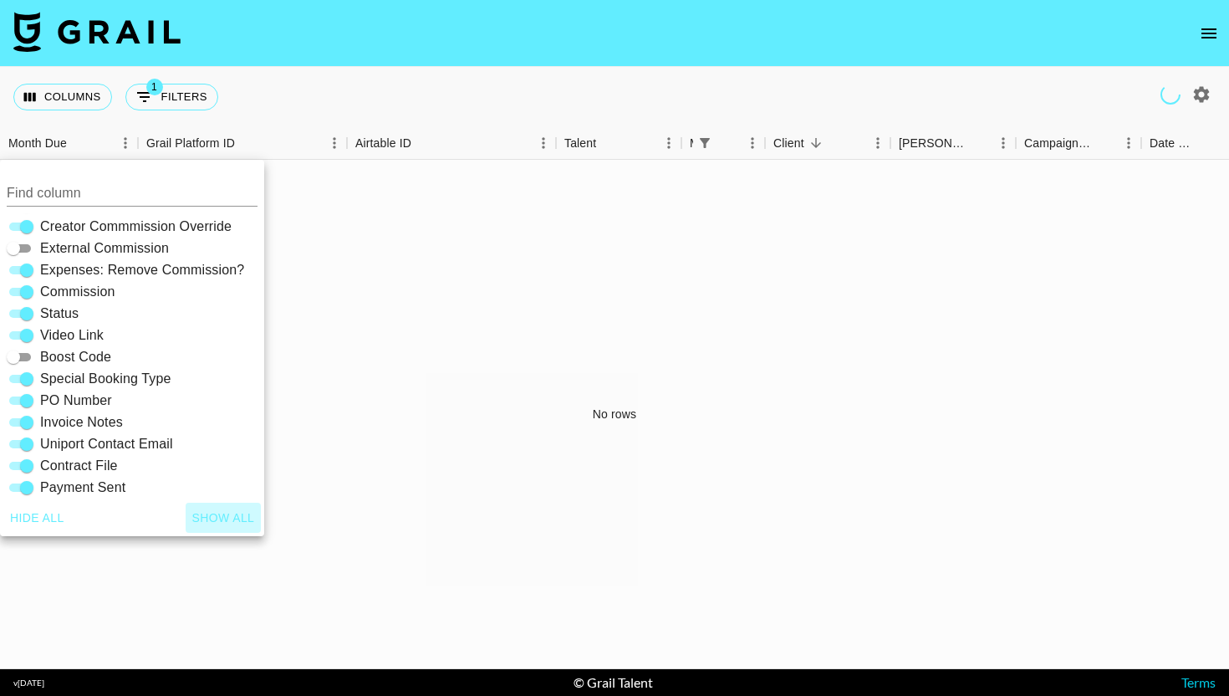
click at [214, 513] on button "Show all" at bounding box center [224, 518] width 76 height 31
checkbox input "true"
click at [340, 344] on div "No rows" at bounding box center [614, 414] width 1229 height 509
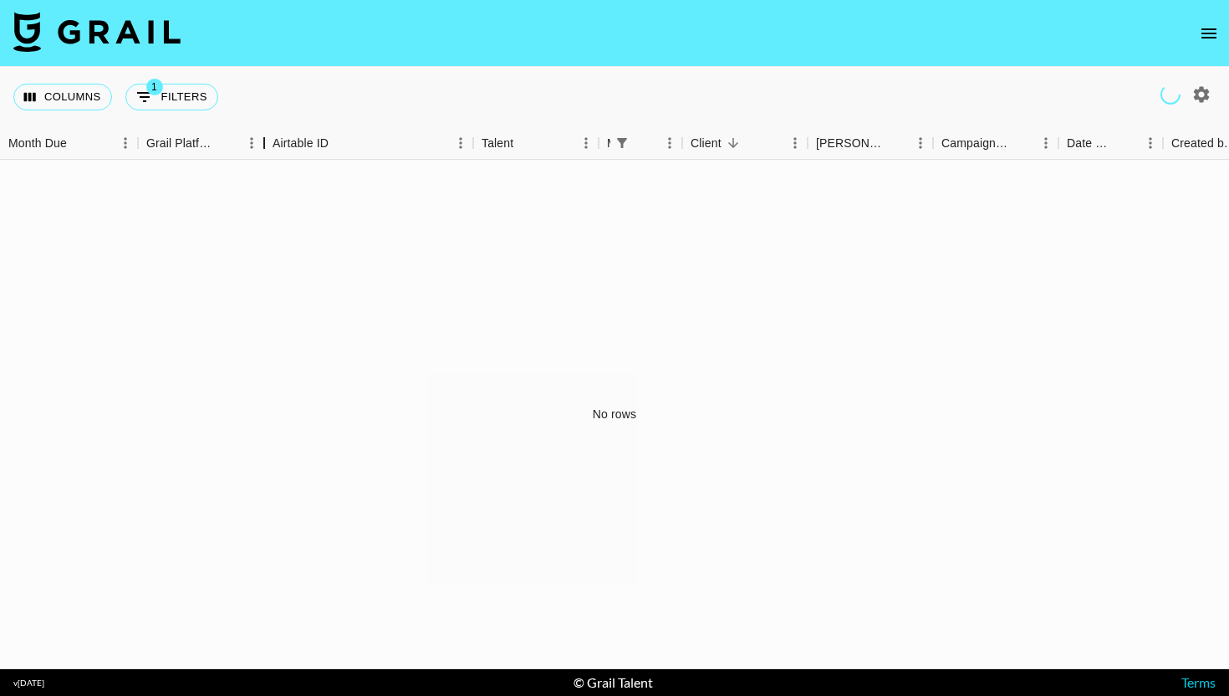
drag, startPoint x: 349, startPoint y: 141, endPoint x: 266, endPoint y: 142, distance: 82.8
click at [266, 142] on div "Grail Platform ID" at bounding box center [264, 143] width 20 height 33
drag, startPoint x: 140, startPoint y: 137, endPoint x: 114, endPoint y: 145, distance: 27.2
click at [114, 145] on div "Month Due" at bounding box center [112, 143] width 20 height 33
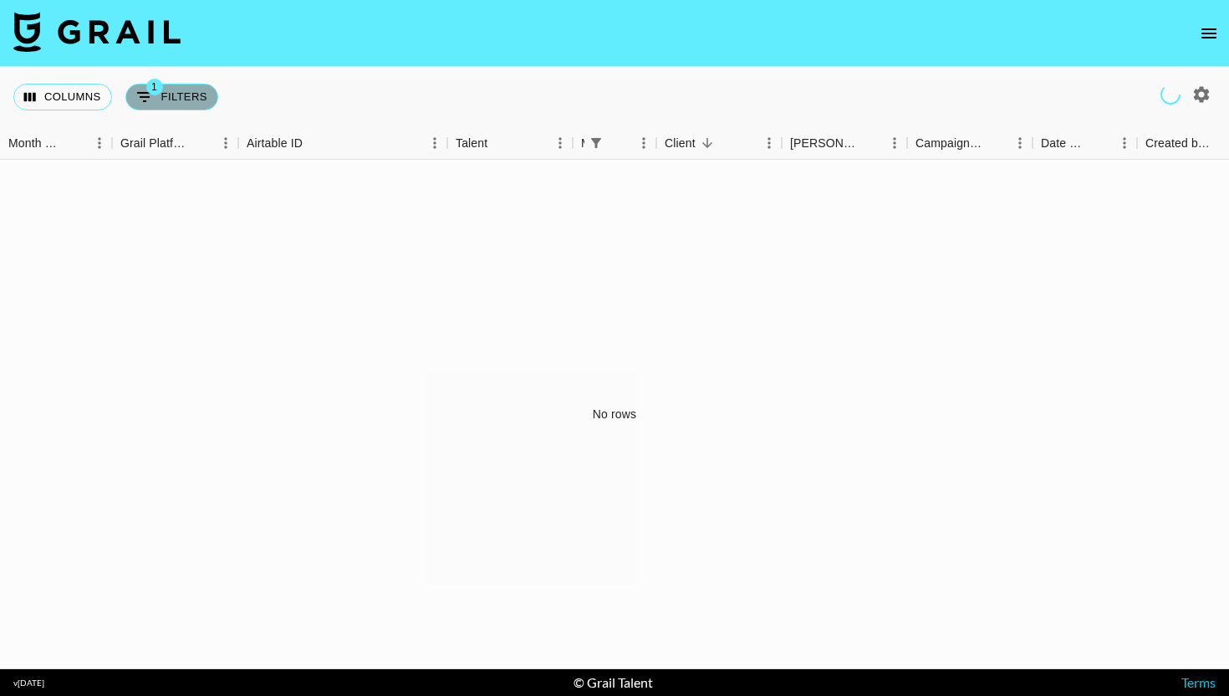
click at [171, 100] on button "1 Filters" at bounding box center [171, 97] width 93 height 27
select select "managerIds"
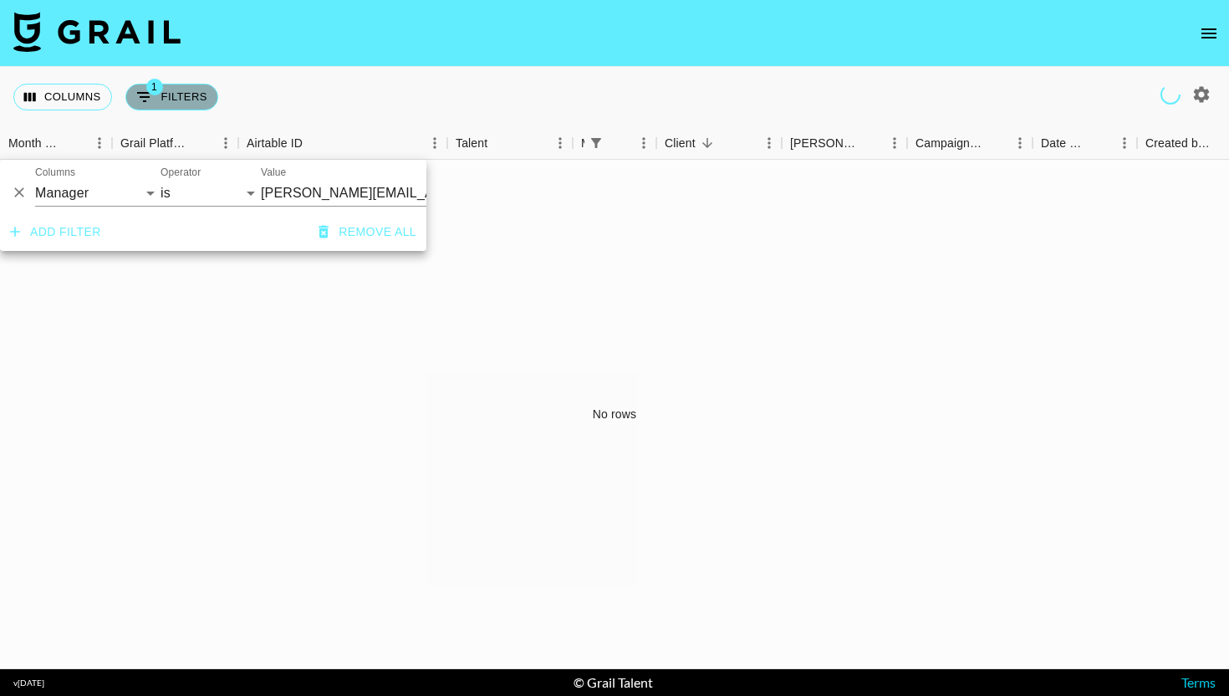
click at [171, 100] on button "1 Filters" at bounding box center [171, 97] width 93 height 27
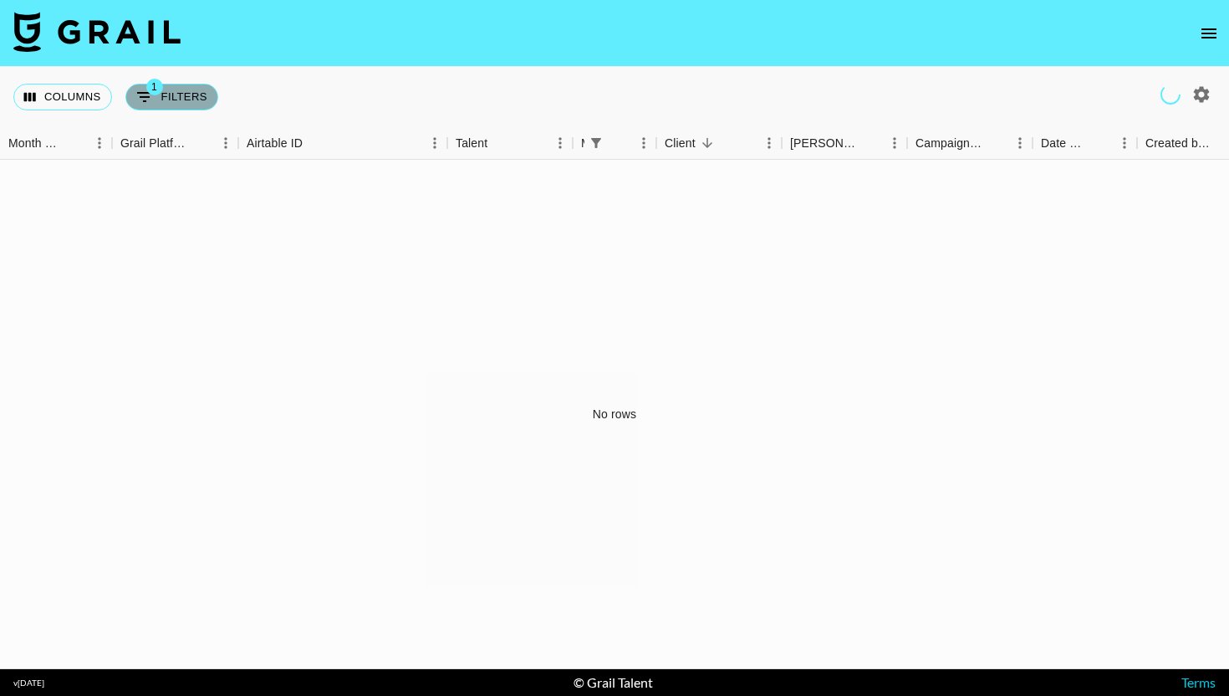
click at [171, 100] on button "1 Filters" at bounding box center [171, 97] width 93 height 27
select select "managerIds"
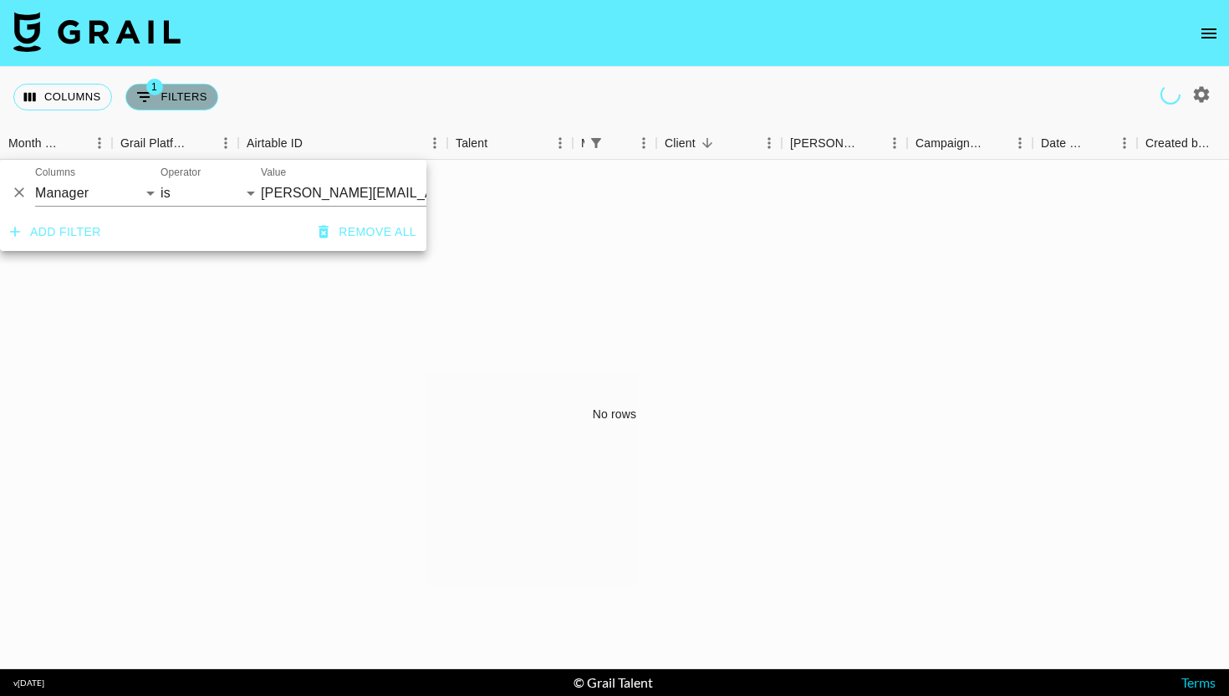
click at [171, 99] on button "1 Filters" at bounding box center [171, 97] width 93 height 27
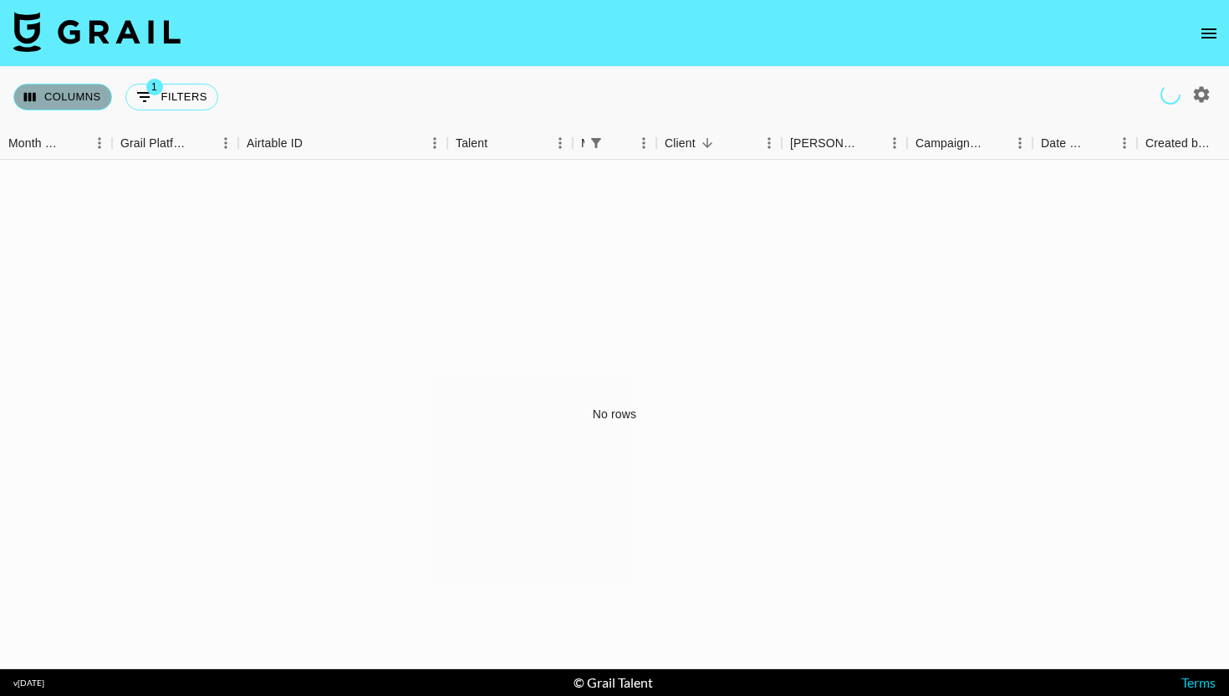
click at [94, 95] on button "Columns" at bounding box center [62, 97] width 99 height 27
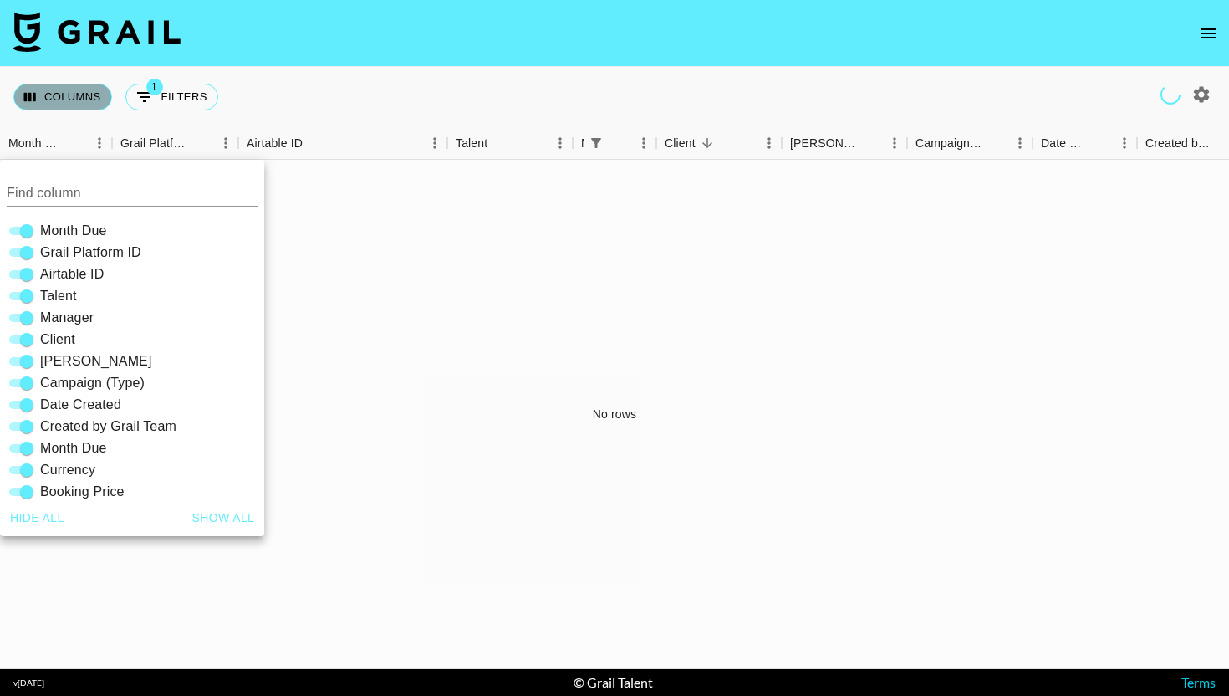
click at [94, 95] on button "Columns" at bounding box center [62, 97] width 99 height 27
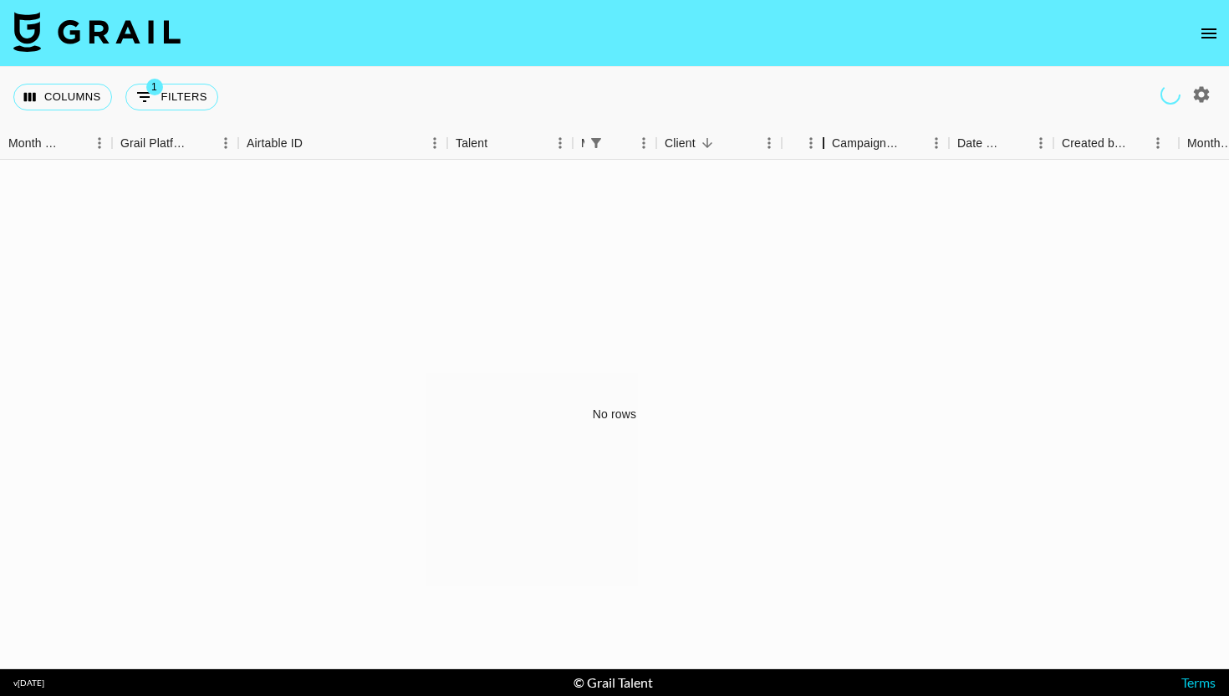
drag, startPoint x: 910, startPoint y: 139, endPoint x: 736, endPoint y: 179, distance: 178.5
click at [736, 179] on div "Month Due Grail Platform ID Airtable ID Talent Manager Client Booker Campaign (…" at bounding box center [614, 398] width 1229 height 542
drag, startPoint x: 1055, startPoint y: 139, endPoint x: 951, endPoint y: 160, distance: 106.6
click at [951, 160] on div "Month Due Grail Platform ID Airtable ID Talent Manager Client Booker Campaign (…" at bounding box center [614, 398] width 1229 height 542
drag, startPoint x: 1220, startPoint y: 139, endPoint x: 1114, endPoint y: 142, distance: 106.2
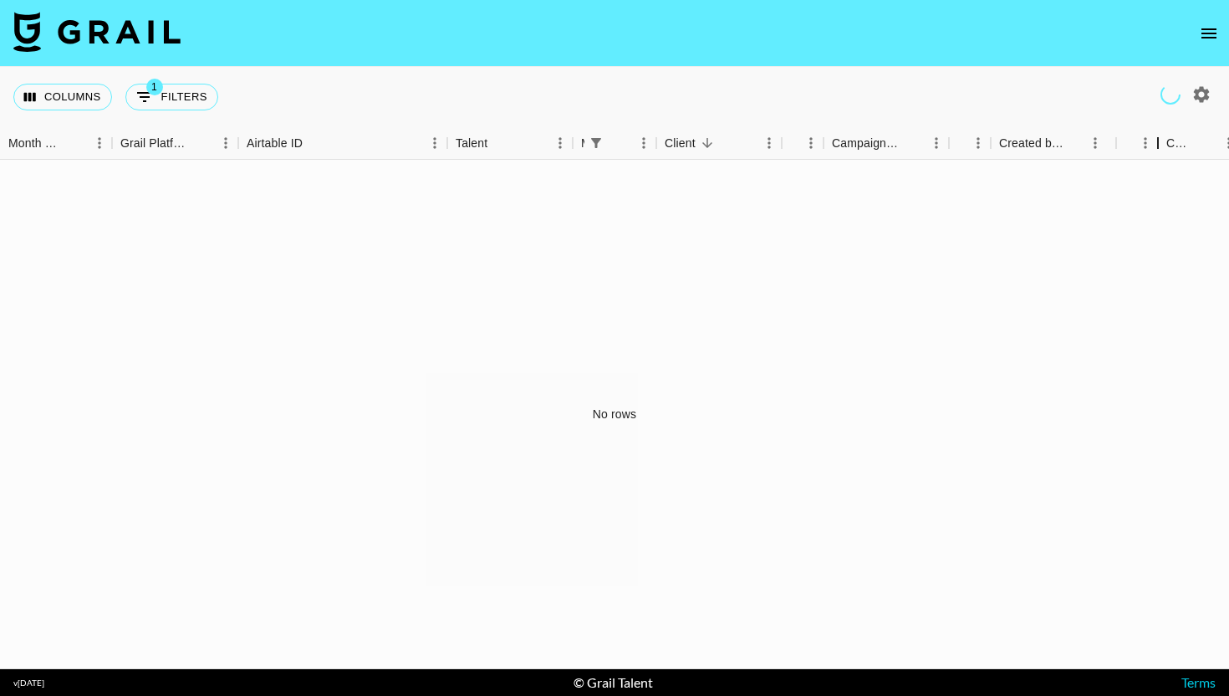
click at [1086, 142] on div "Month Due Grail Platform ID Airtable ID Talent Manager Client Booker Campaign (…" at bounding box center [788, 143] width 1576 height 33
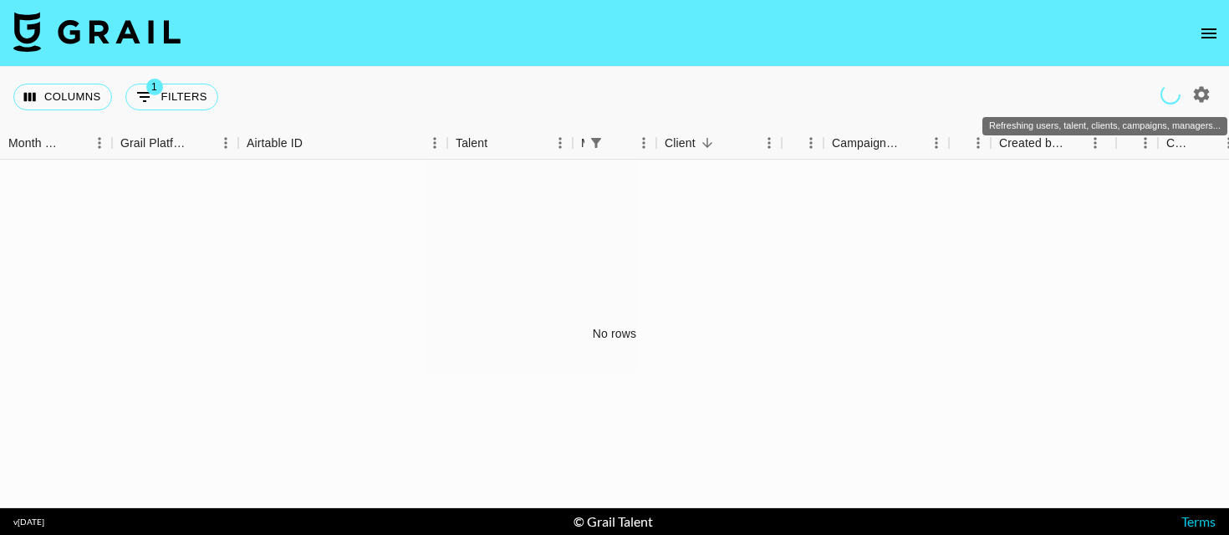
click at [1086, 99] on circle "Refreshing users, talent, clients, campaigns, managers..." at bounding box center [1171, 94] width 20 height 20
click at [1086, 89] on icon "Refreshing users, talent, clients, campaigns, managers..." at bounding box center [1171, 94] width 20 height 20
click at [1086, 94] on icon "button" at bounding box center [1201, 94] width 20 height 20
select select "May '25"
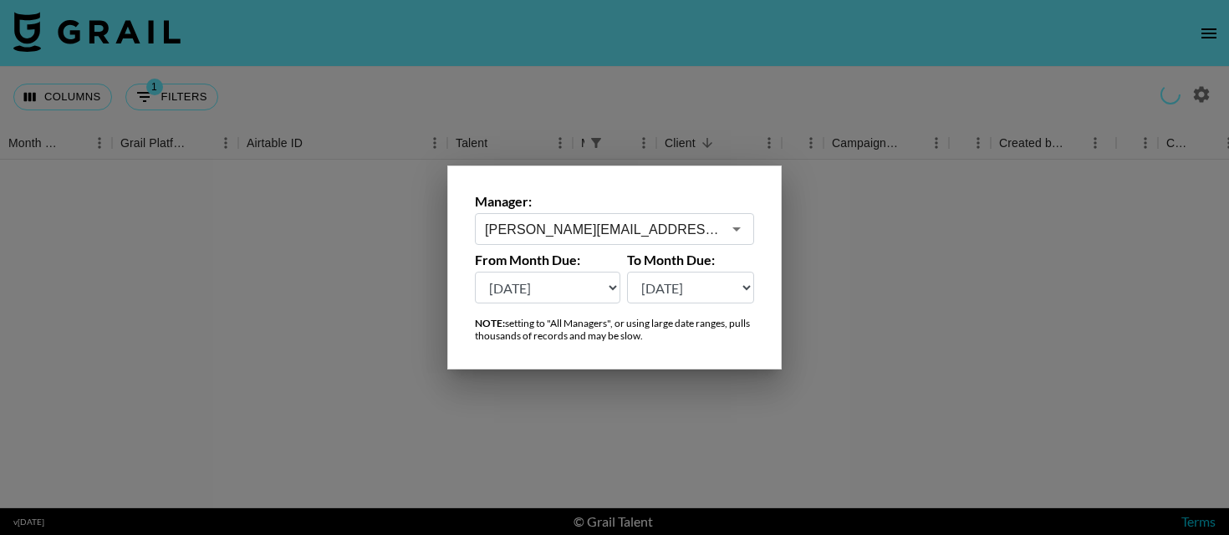
click at [821, 229] on div at bounding box center [614, 267] width 1229 height 535
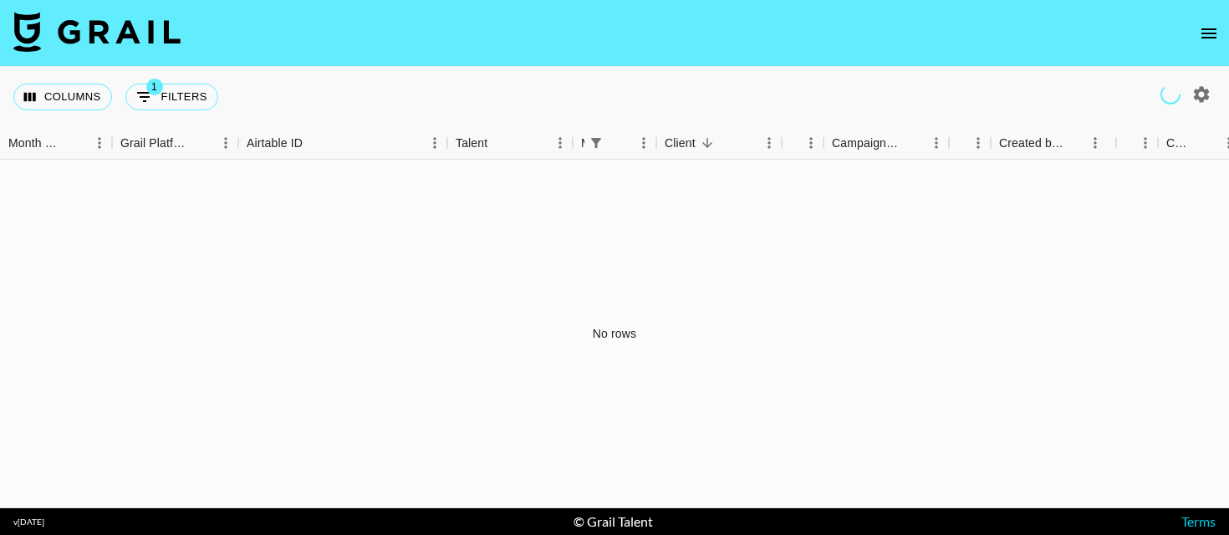
drag, startPoint x: 868, startPoint y: 317, endPoint x: 656, endPoint y: 322, distance: 212.4
click at [656, 322] on div "No rows" at bounding box center [614, 334] width 1229 height 349
click at [668, 282] on div "No rows" at bounding box center [614, 334] width 1229 height 349
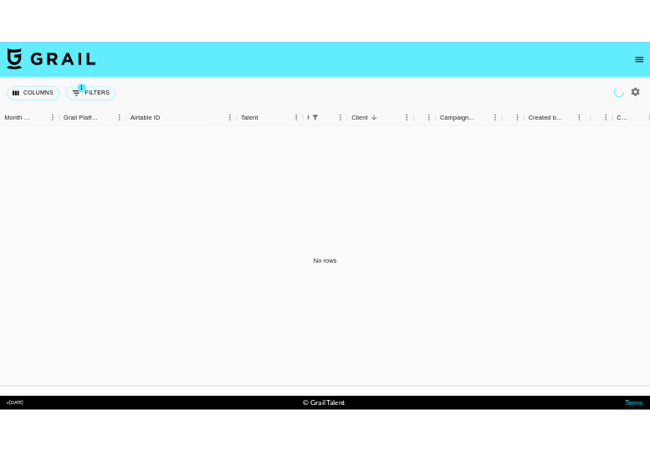
scroll to position [0, 0]
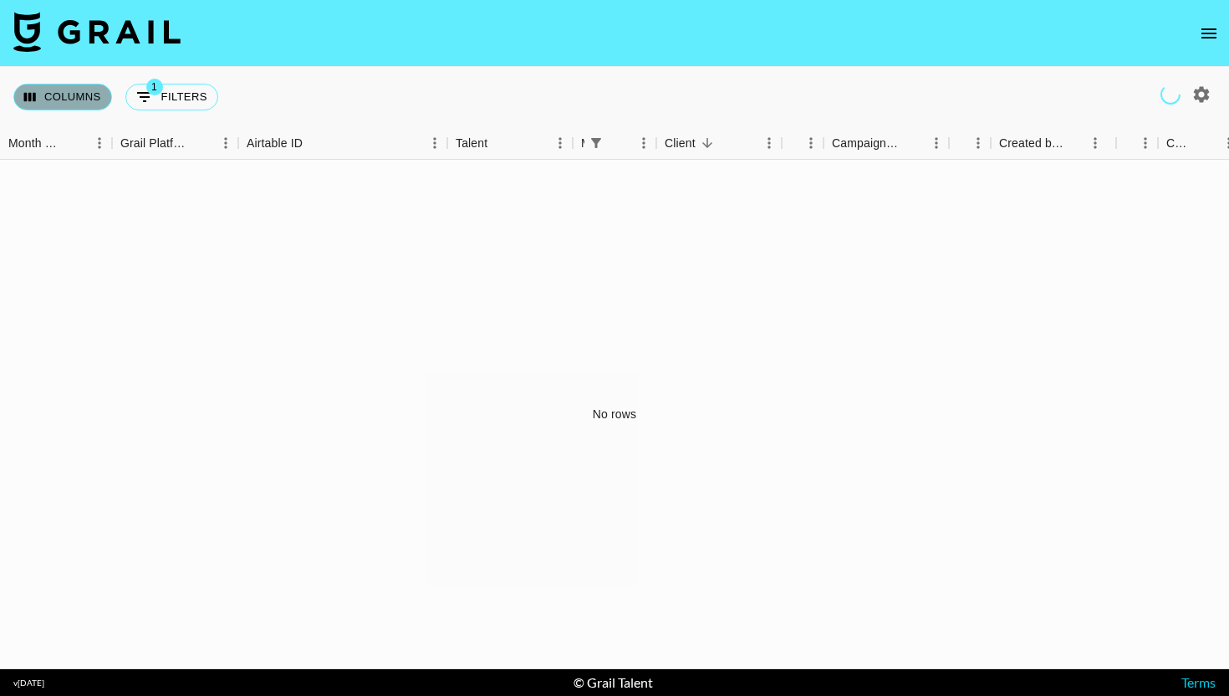
click at [77, 101] on button "Columns" at bounding box center [62, 97] width 99 height 27
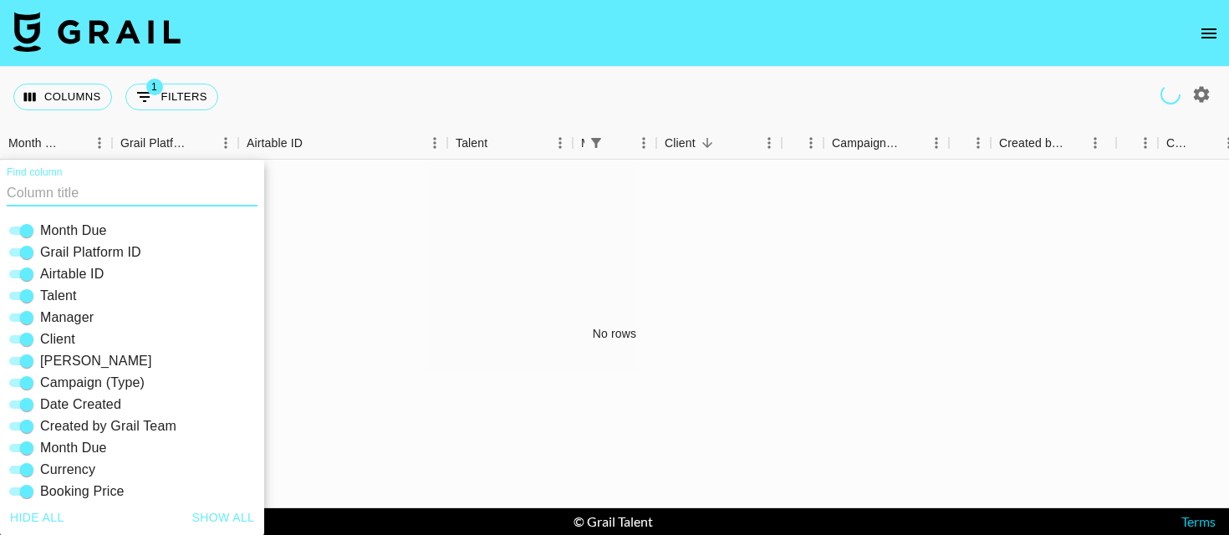
click at [545, 247] on div "No rows" at bounding box center [614, 334] width 1229 height 349
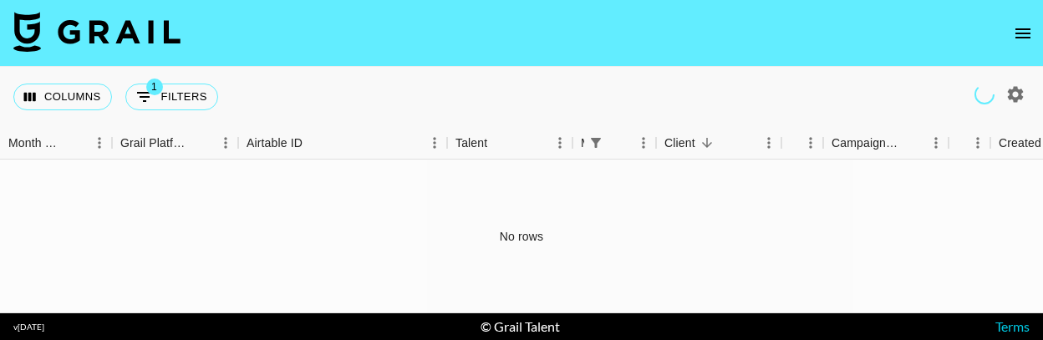
click at [1025, 38] on icon "open drawer" at bounding box center [1023, 33] width 15 height 10
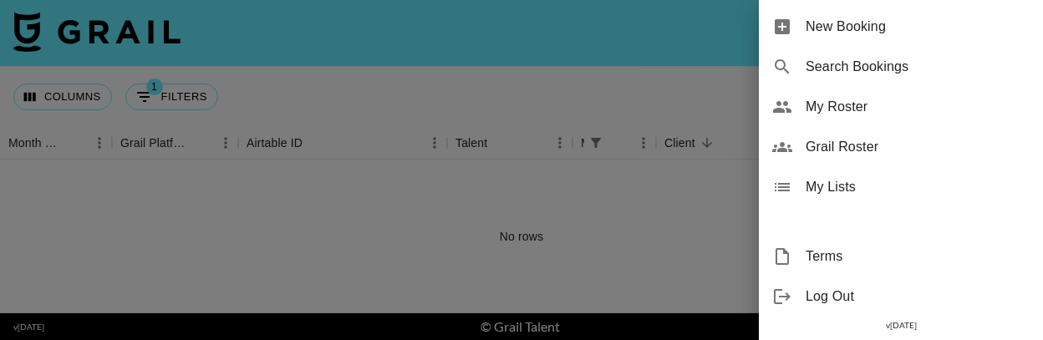
click at [650, 10] on div at bounding box center [521, 170] width 1043 height 340
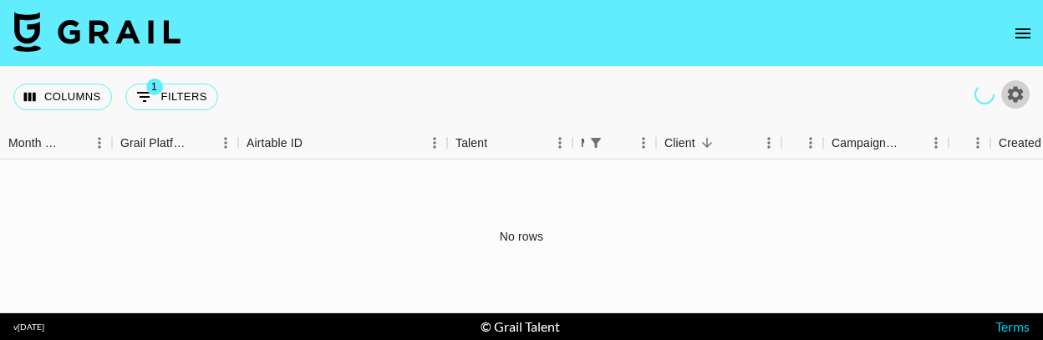
click at [1021, 94] on icon "button" at bounding box center [1016, 94] width 16 height 16
select select "May '25"
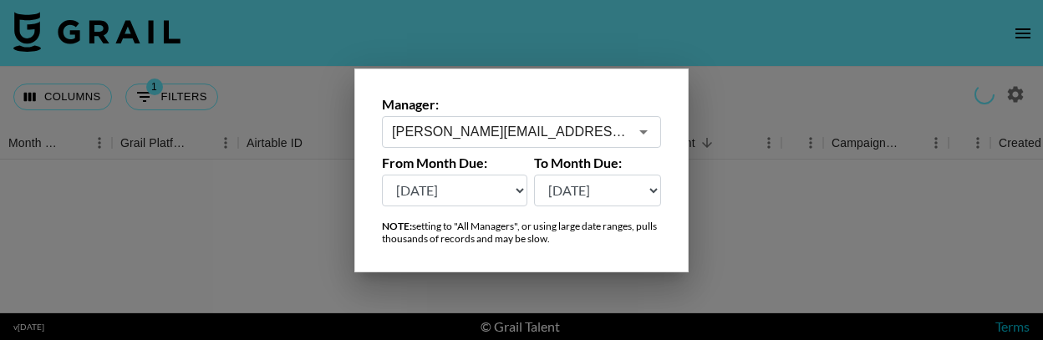
click at [772, 108] on div at bounding box center [521, 170] width 1043 height 340
